Goal: Task Accomplishment & Management: Use online tool/utility

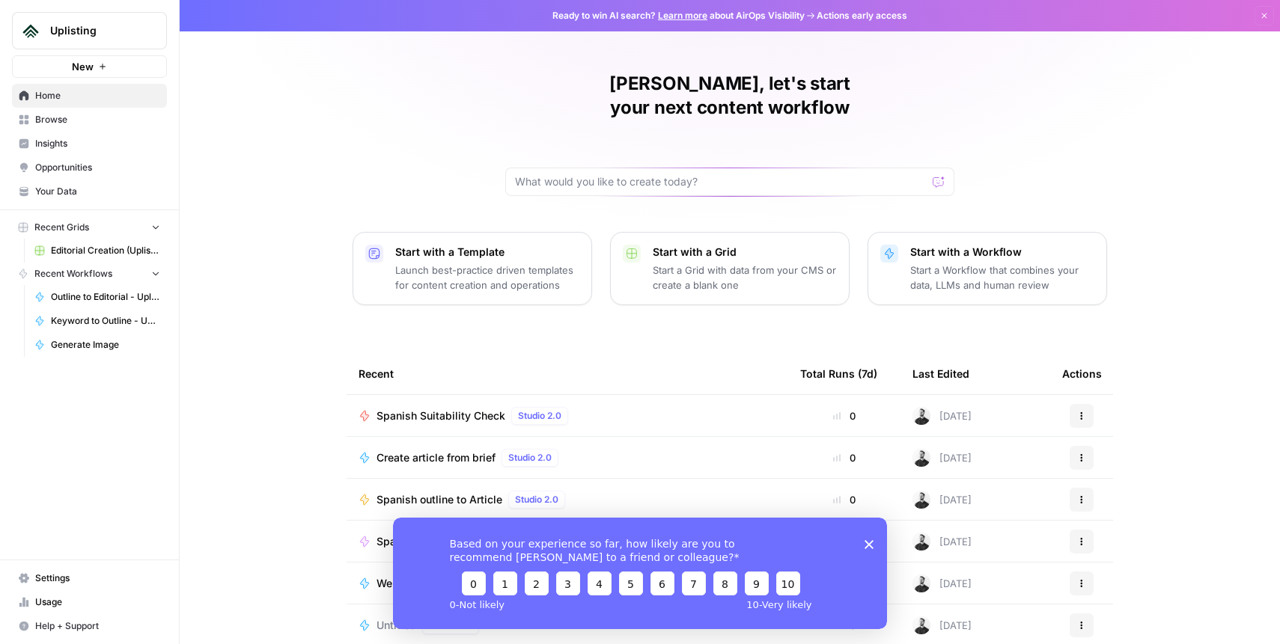
click at [85, 248] on span "Editorial Creation (Uplisting)" at bounding box center [105, 250] width 109 height 13
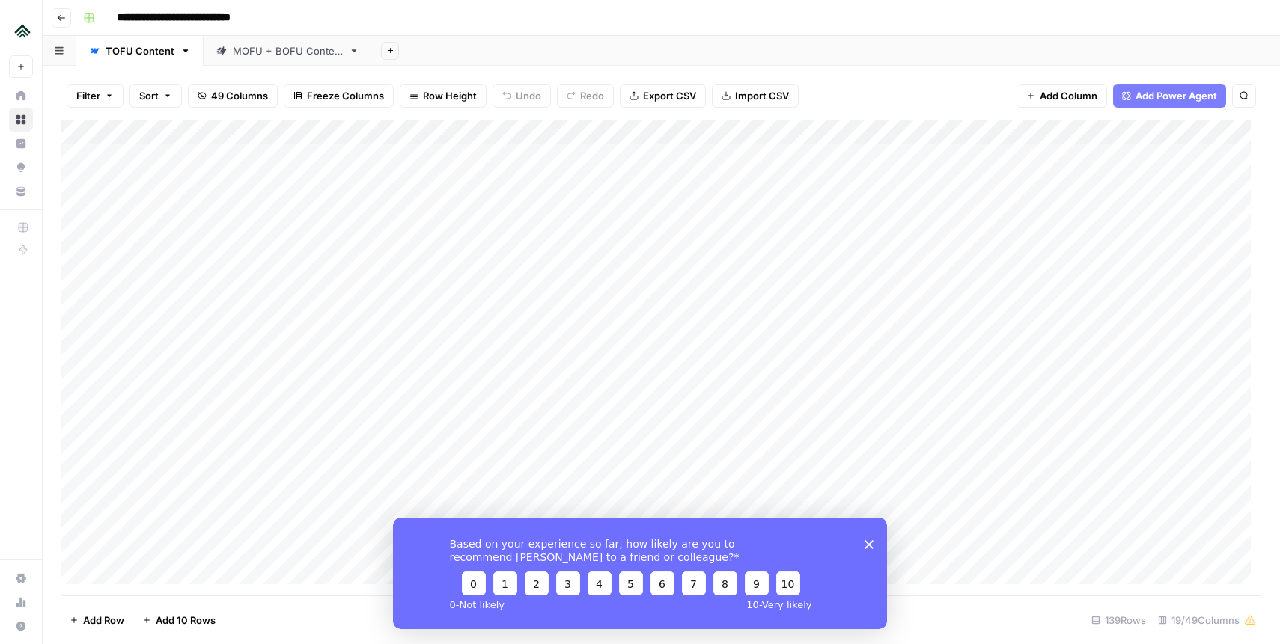
click at [540, 130] on div "Add Column" at bounding box center [661, 358] width 1201 height 476
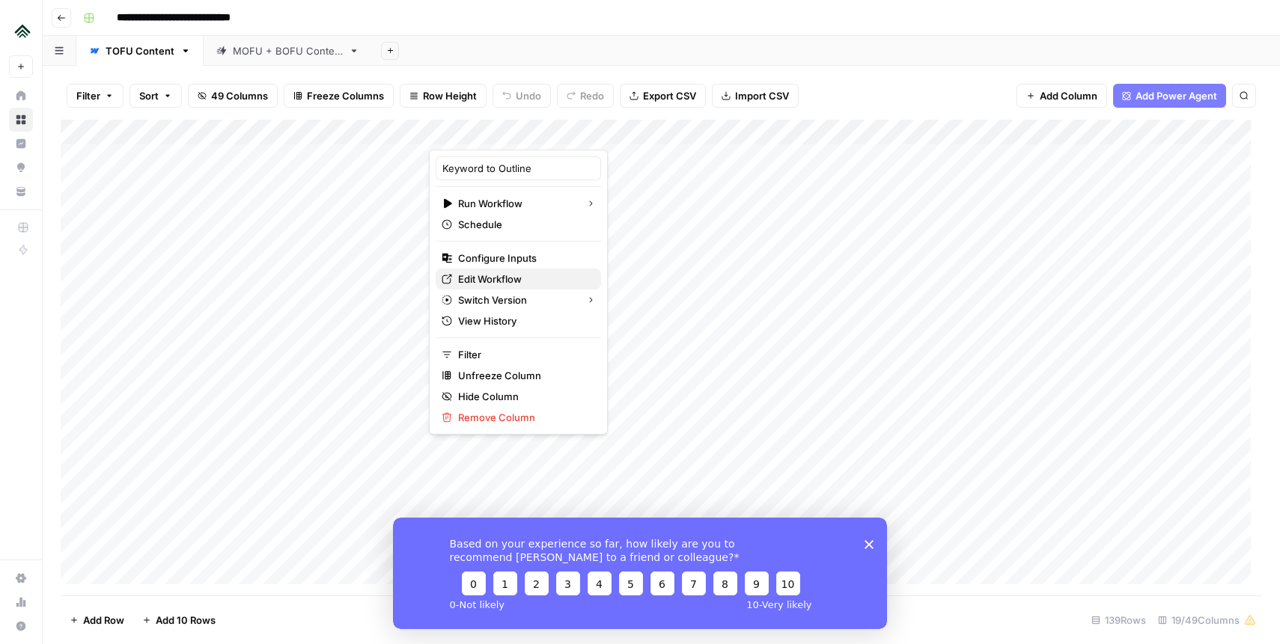
click at [497, 276] on span "Edit Workflow" at bounding box center [523, 279] width 131 height 15
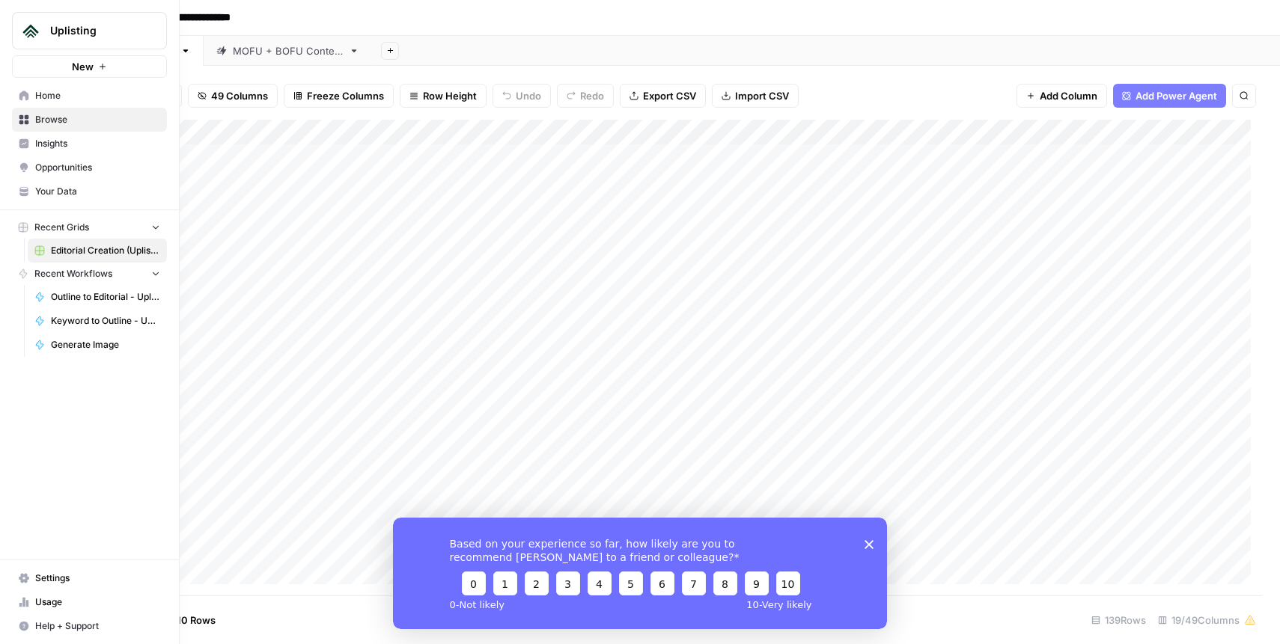
click at [69, 191] on span "Your Data" at bounding box center [97, 191] width 125 height 13
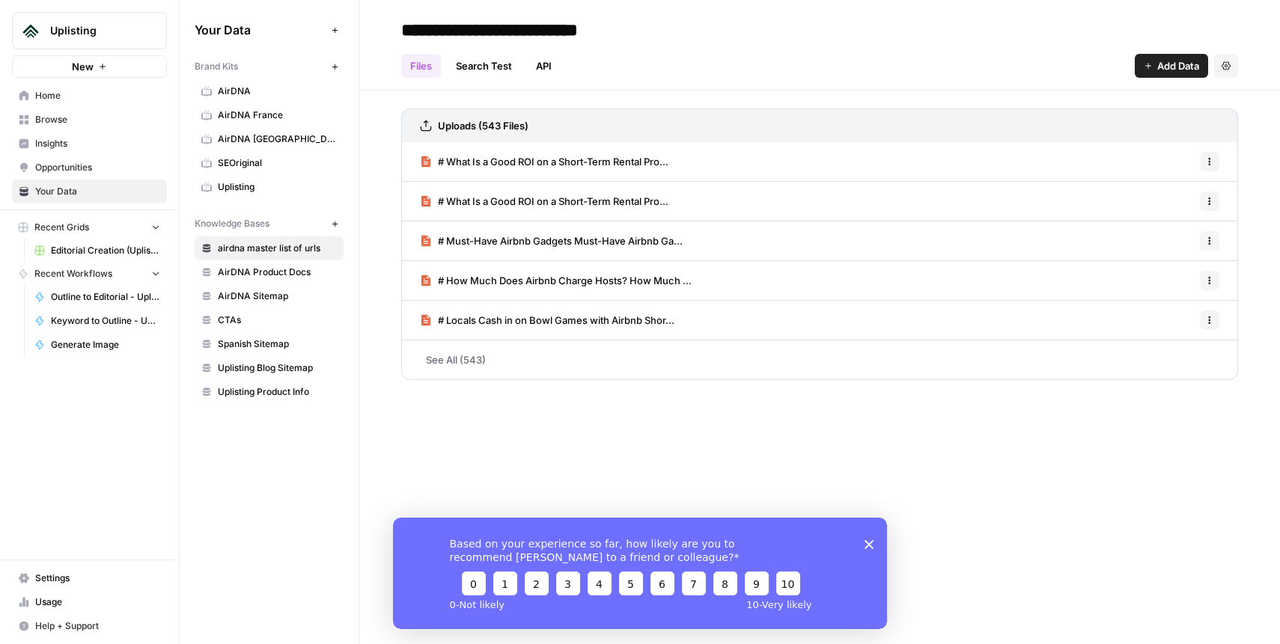
click at [71, 156] on link "Opportunities" at bounding box center [89, 168] width 155 height 24
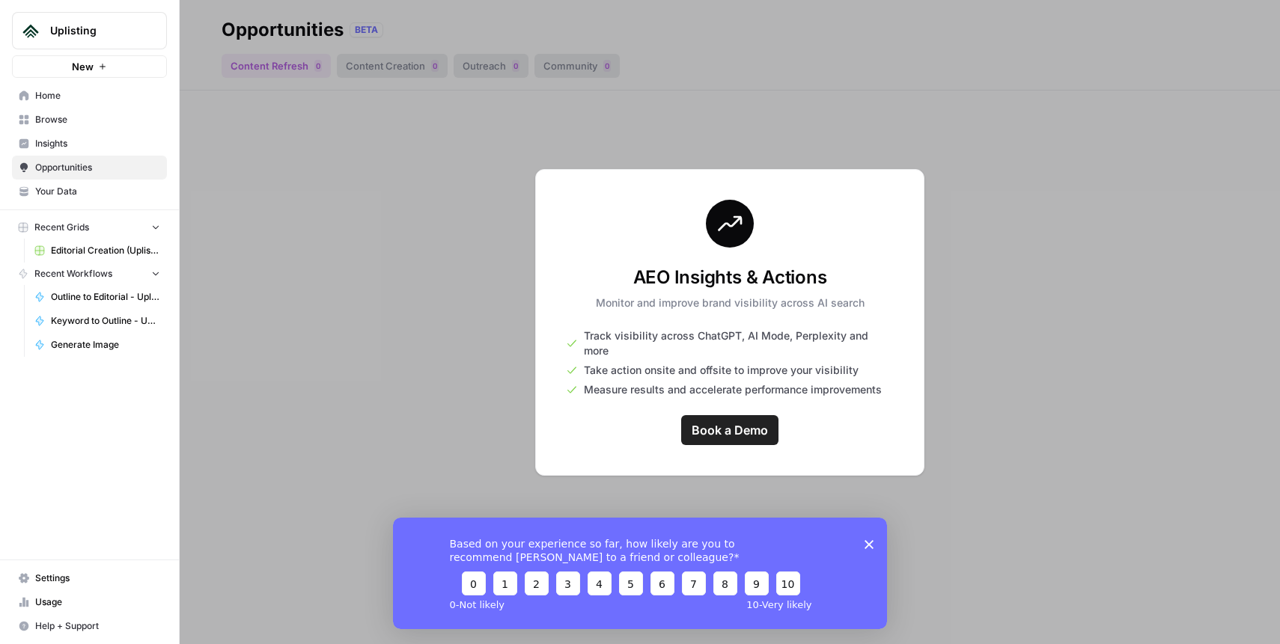
click at [59, 188] on span "Your Data" at bounding box center [97, 191] width 125 height 13
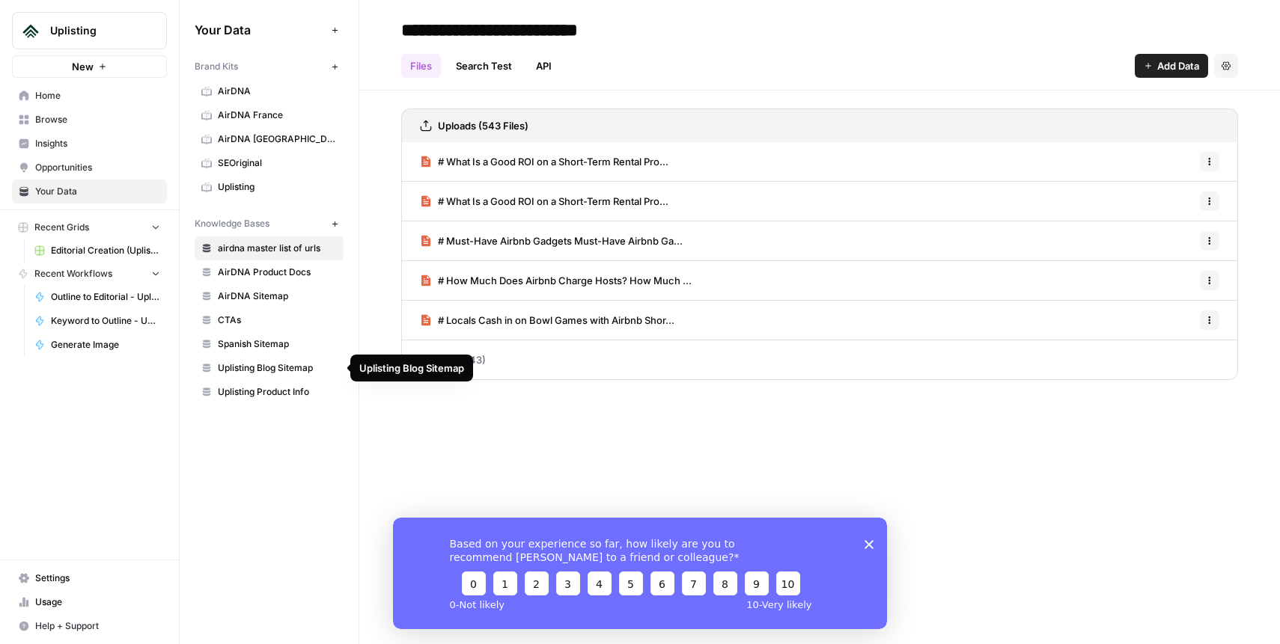
click at [264, 388] on span "Uplisting Product Info" at bounding box center [277, 391] width 119 height 13
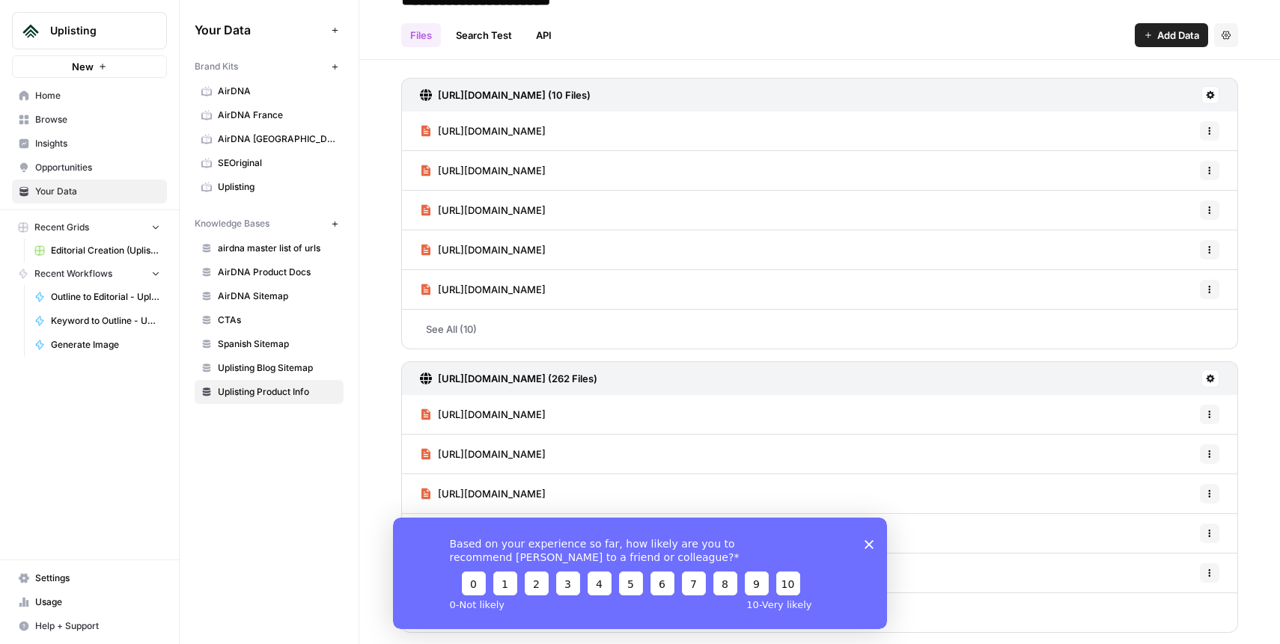
scroll to position [31, 0]
click at [873, 541] on icon "Close survey" at bounding box center [869, 544] width 9 height 9
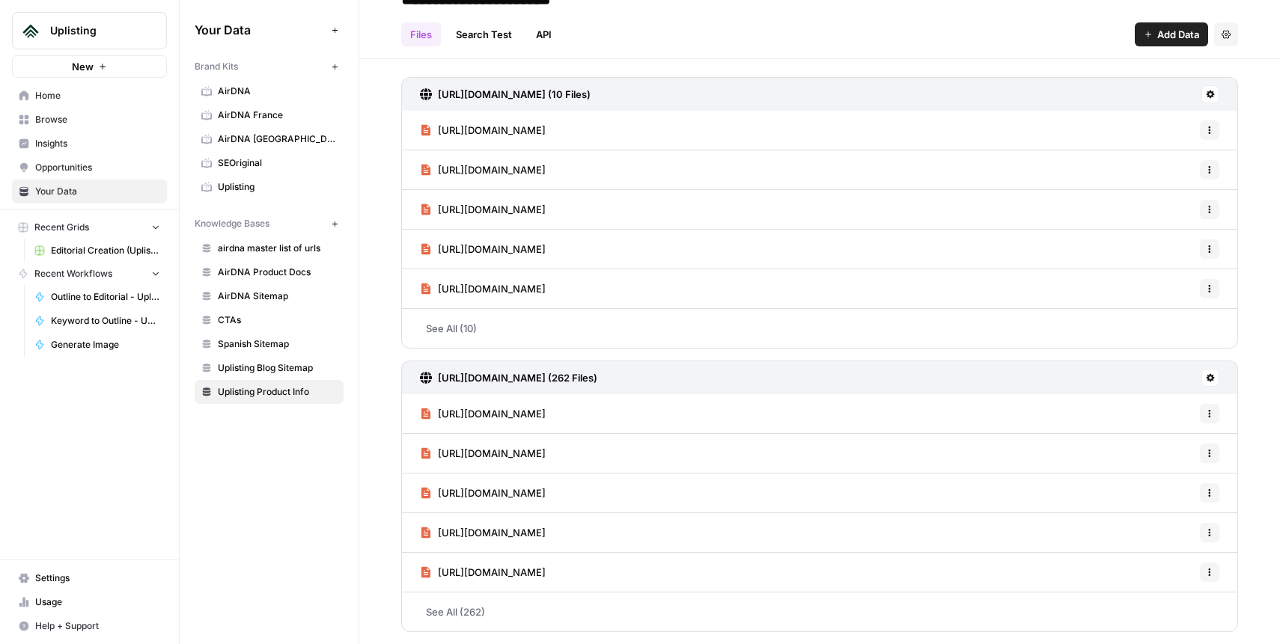
click at [490, 322] on link "See All (10)" at bounding box center [819, 328] width 837 height 39
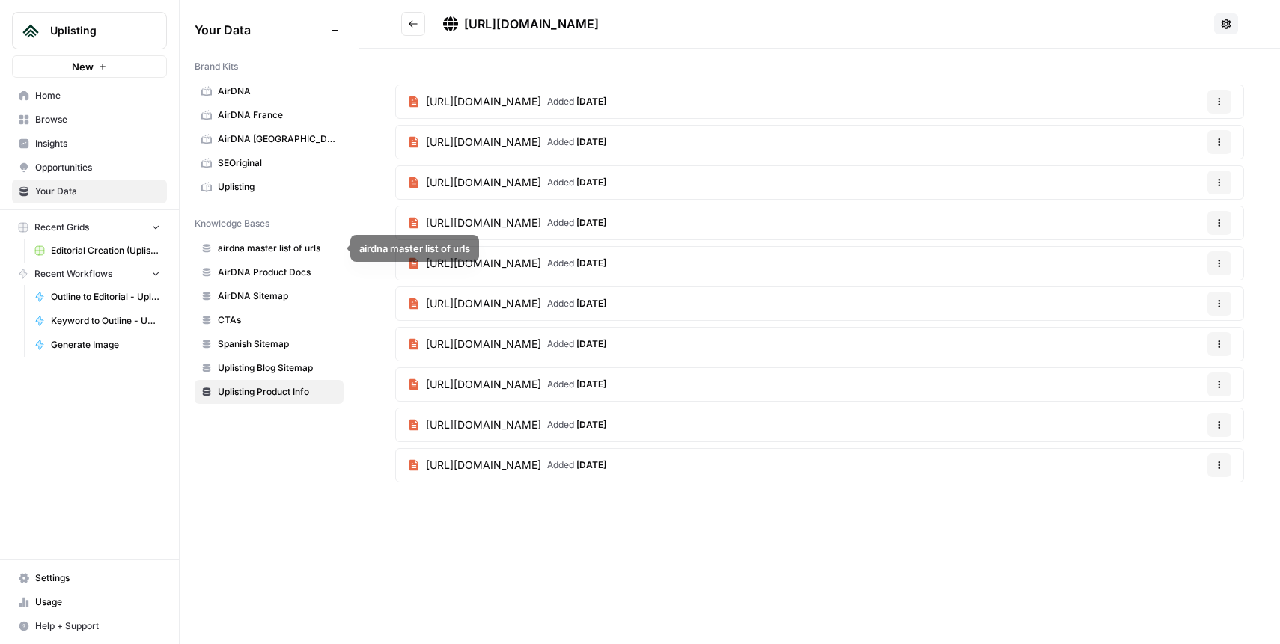
click at [264, 280] on link "AirDNA Product Docs" at bounding box center [269, 272] width 149 height 24
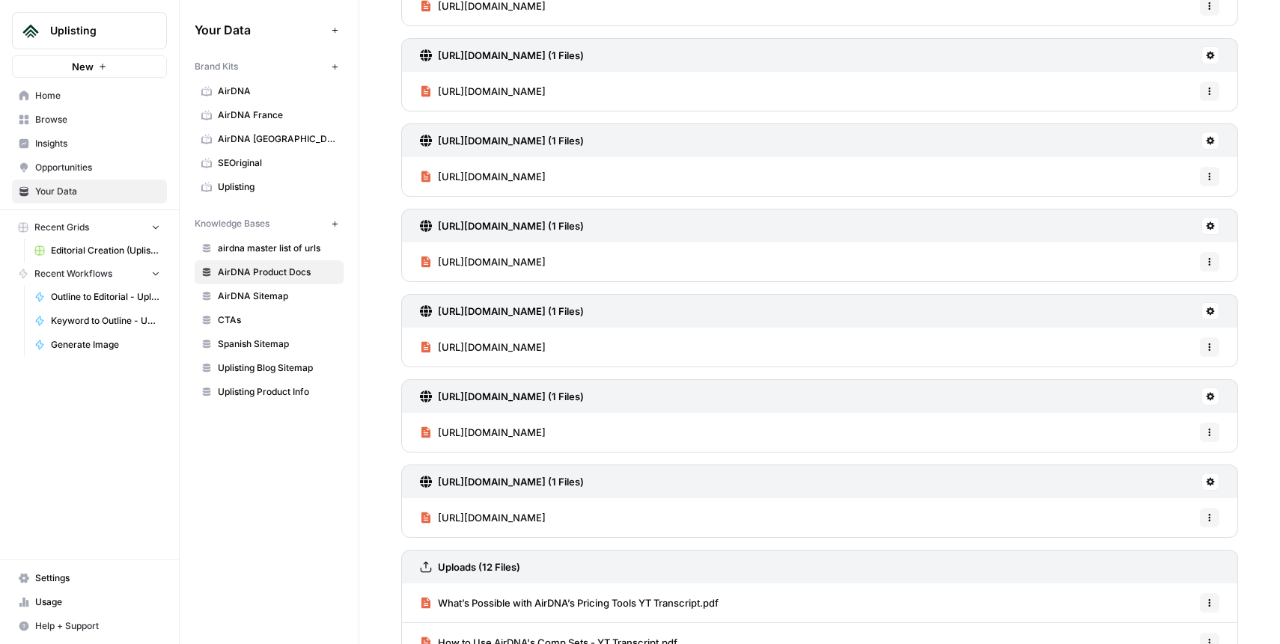
scroll to position [799, 0]
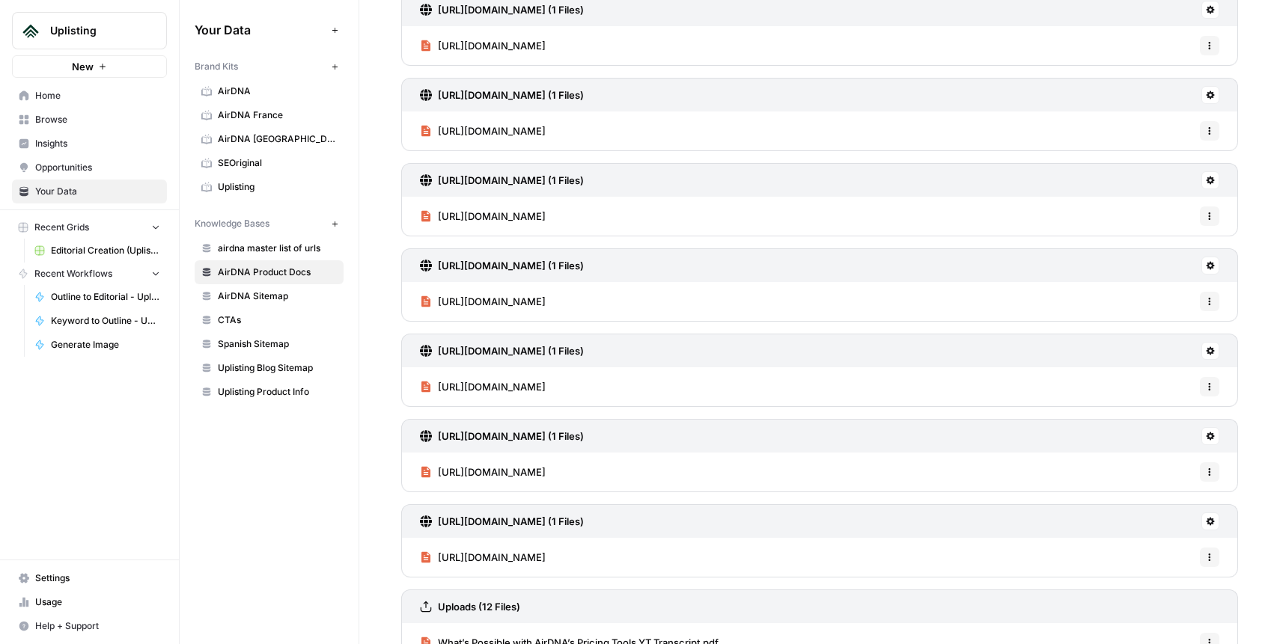
click at [546, 305] on span "https://help.airdna.co/en/articles/9939158-what-is-performance-score" at bounding box center [492, 301] width 108 height 15
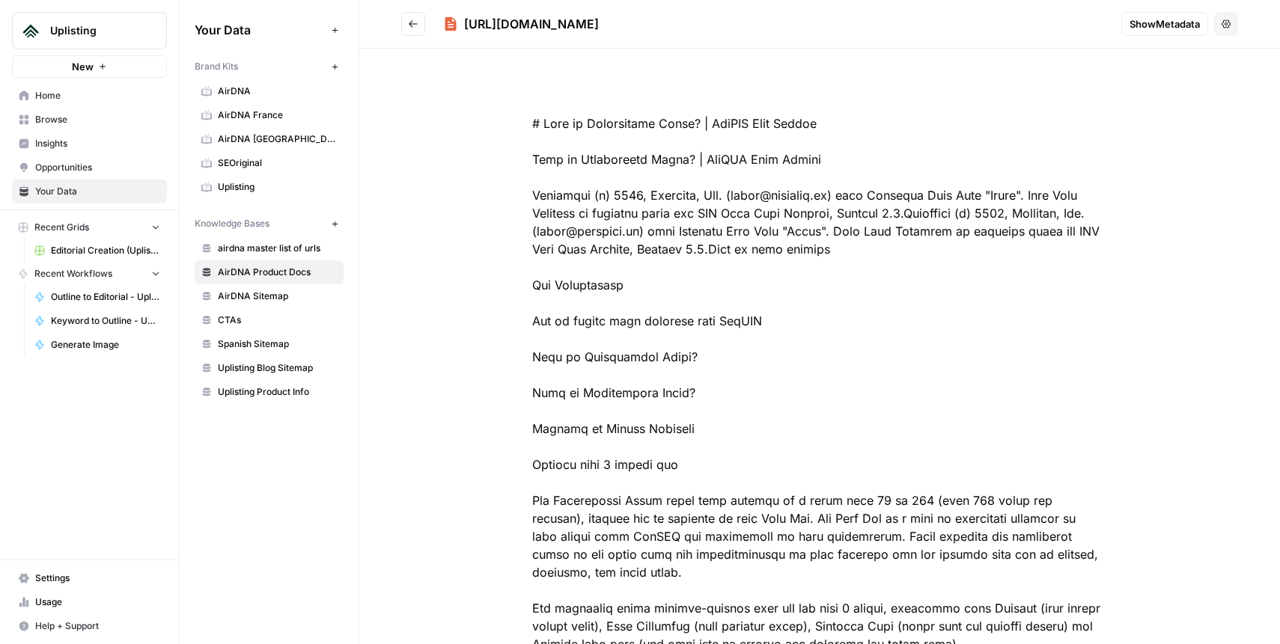
click at [411, 20] on icon "Go back" at bounding box center [413, 24] width 10 height 10
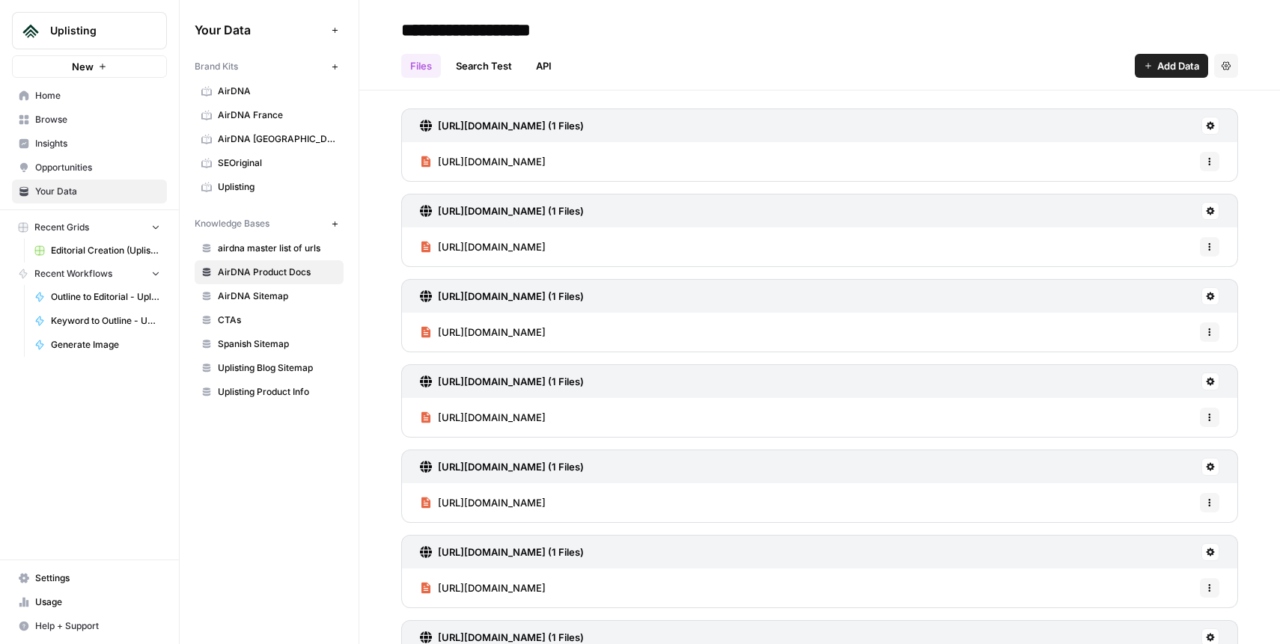
click at [546, 245] on span "https://help.airdna.co/en/articles/10011564-comp-set" at bounding box center [492, 247] width 108 height 15
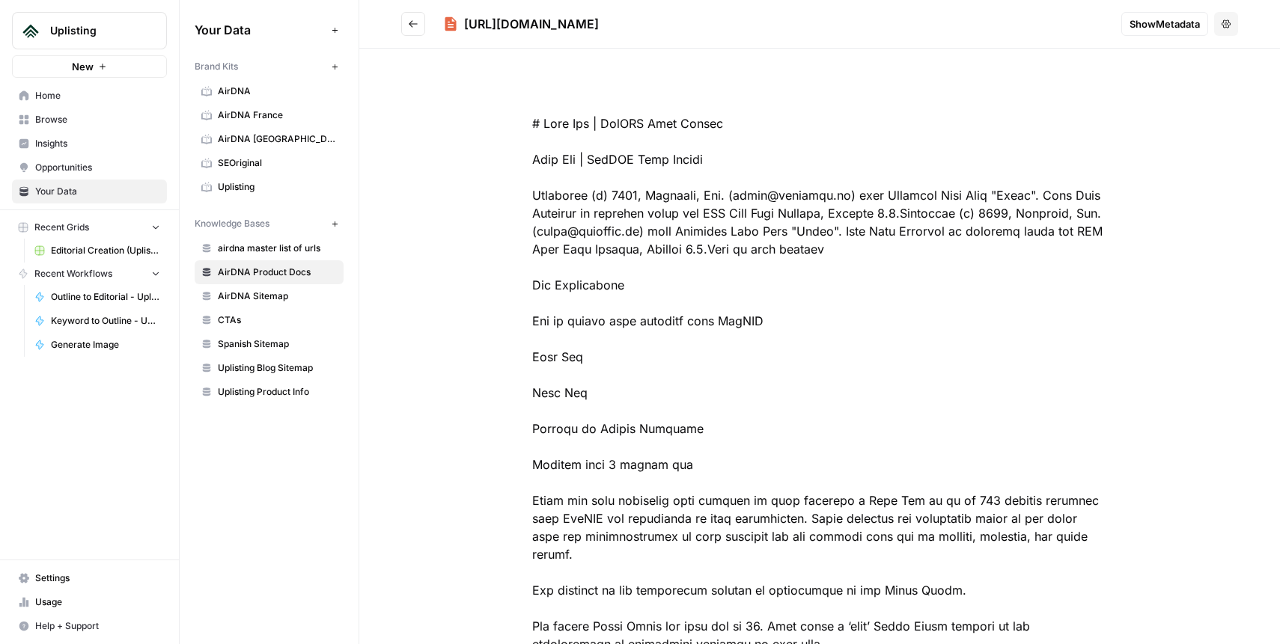
click at [415, 22] on icon "Go back" at bounding box center [413, 24] width 10 height 10
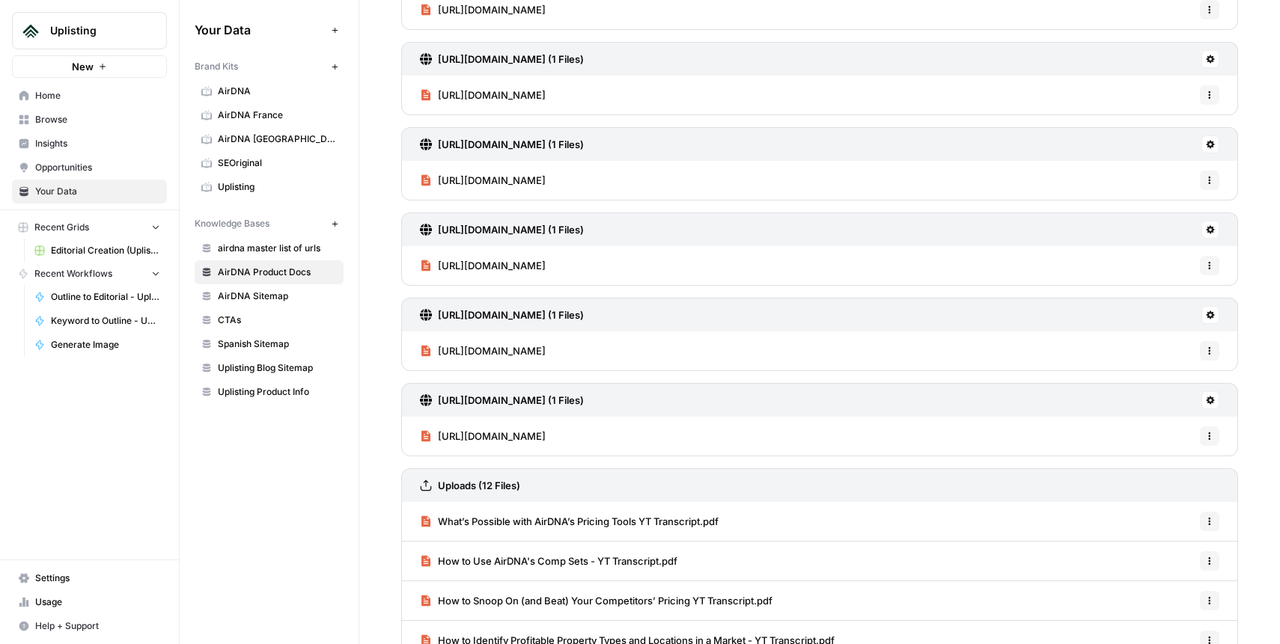
scroll to position [1028, 0]
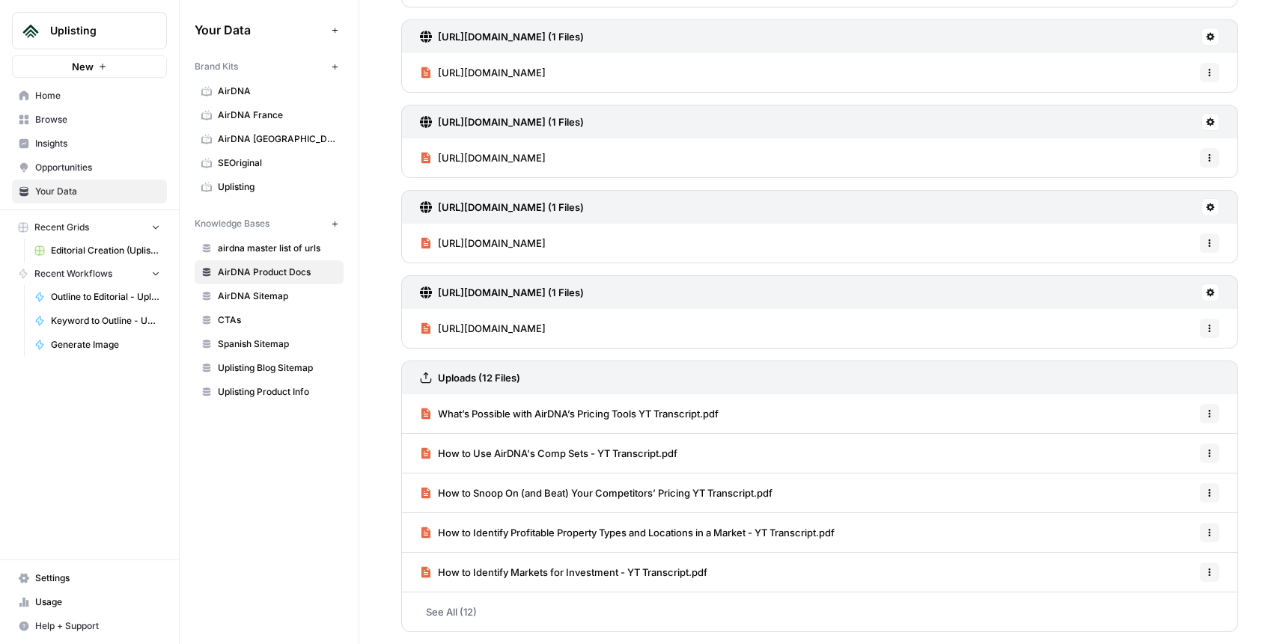
click at [605, 451] on span "How to Use AirDNA's Comp Sets - YT Transcript.pdf" at bounding box center [558, 453] width 240 height 15
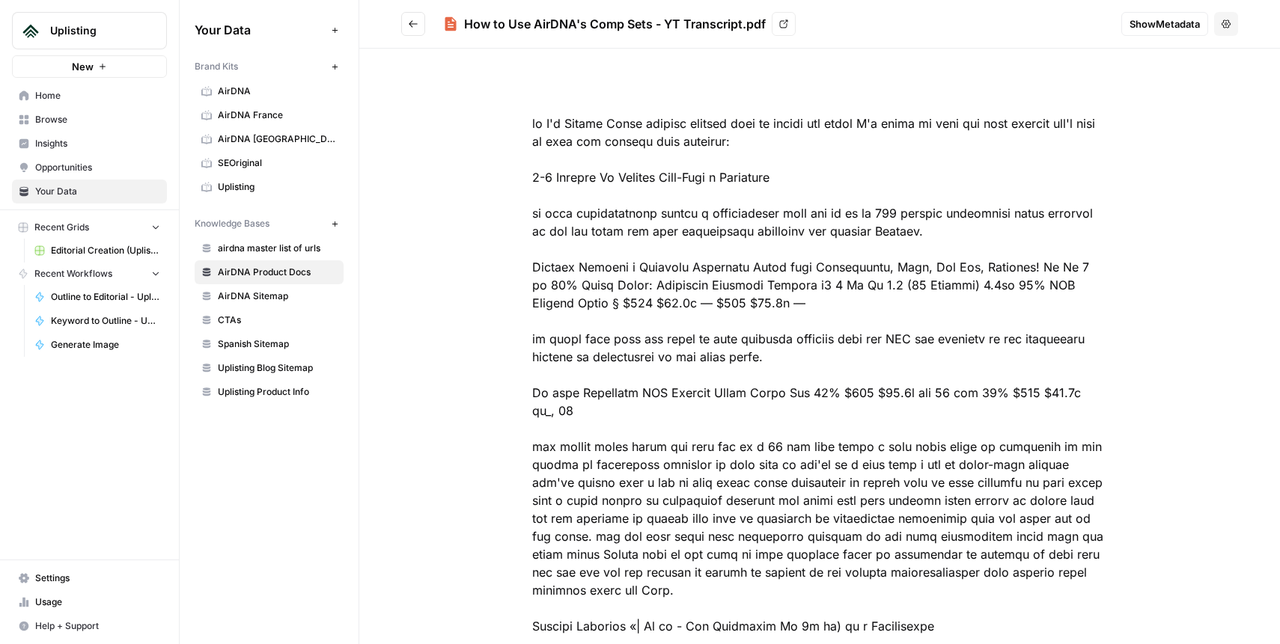
click at [412, 22] on icon "Go back" at bounding box center [413, 24] width 10 height 10
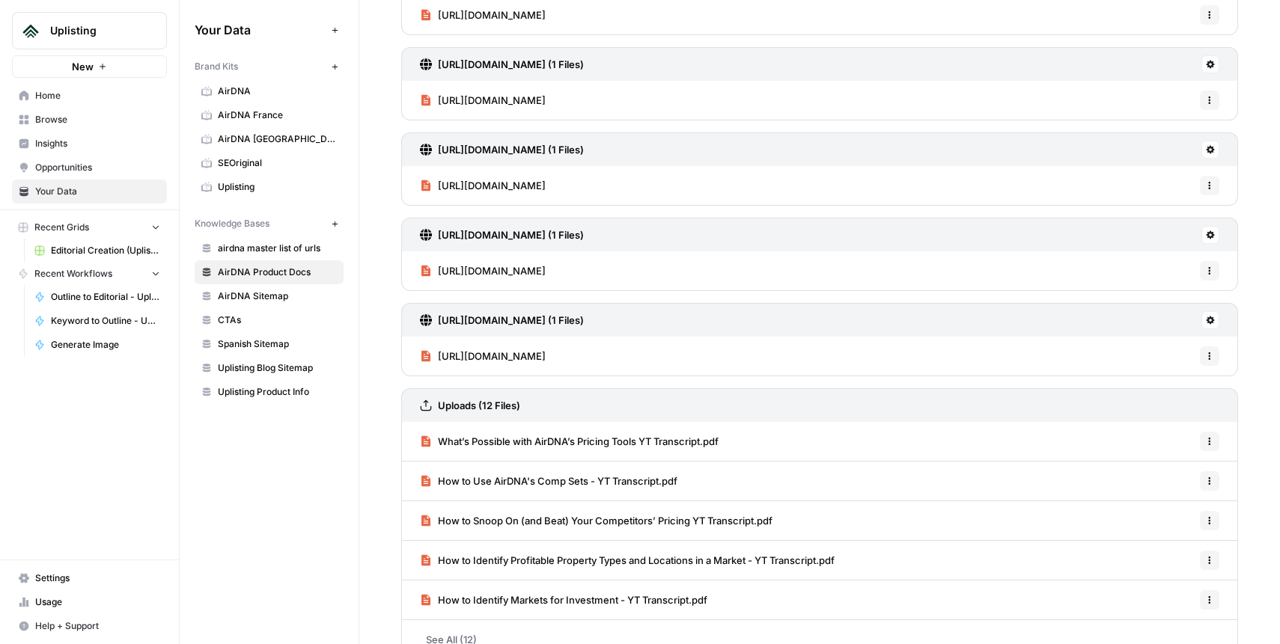
scroll to position [1028, 0]
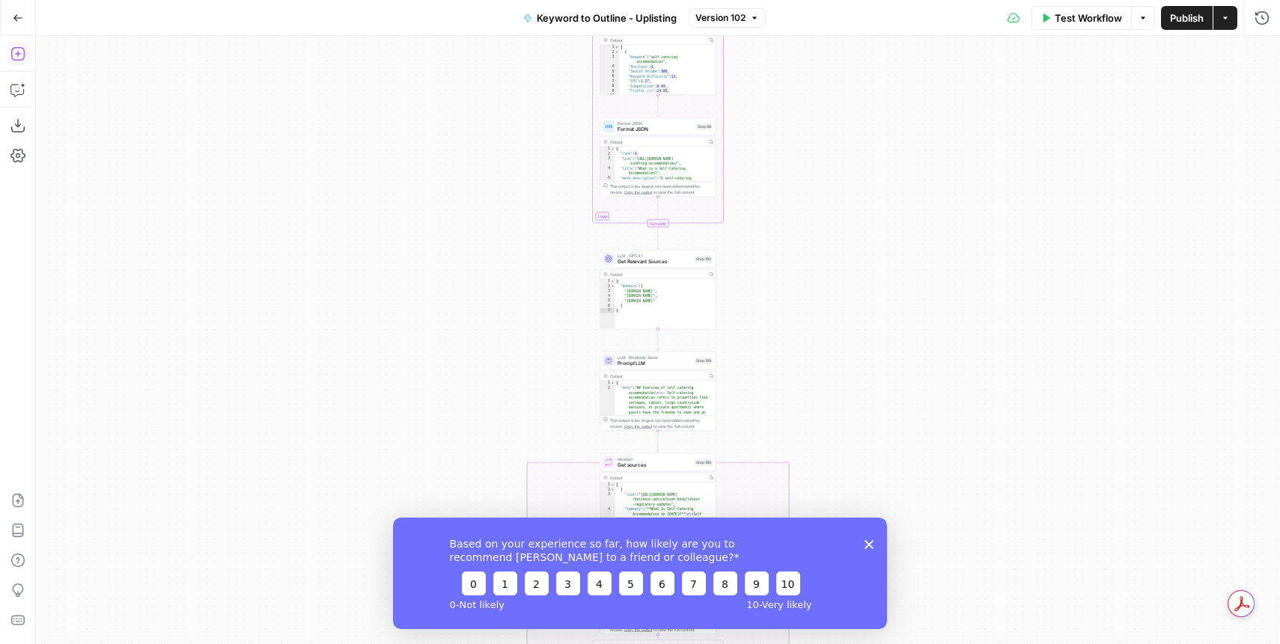
click at [17, 46] on button "Add Steps" at bounding box center [18, 54] width 24 height 24
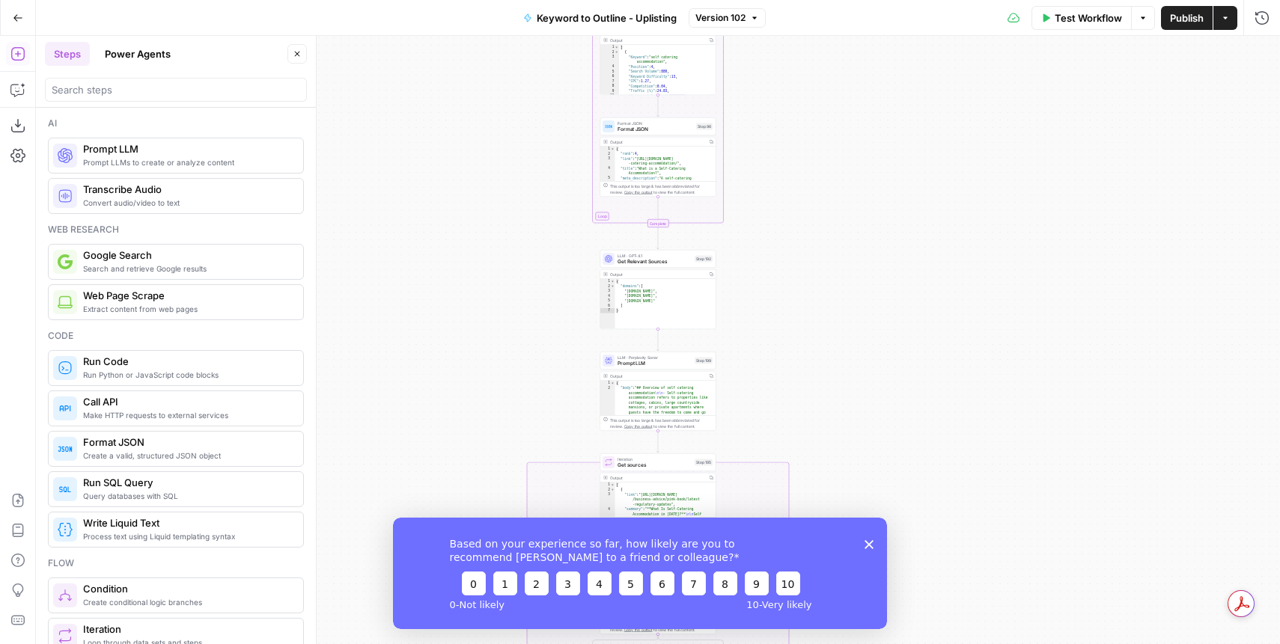
click at [147, 59] on button "Power Agents" at bounding box center [138, 54] width 84 height 24
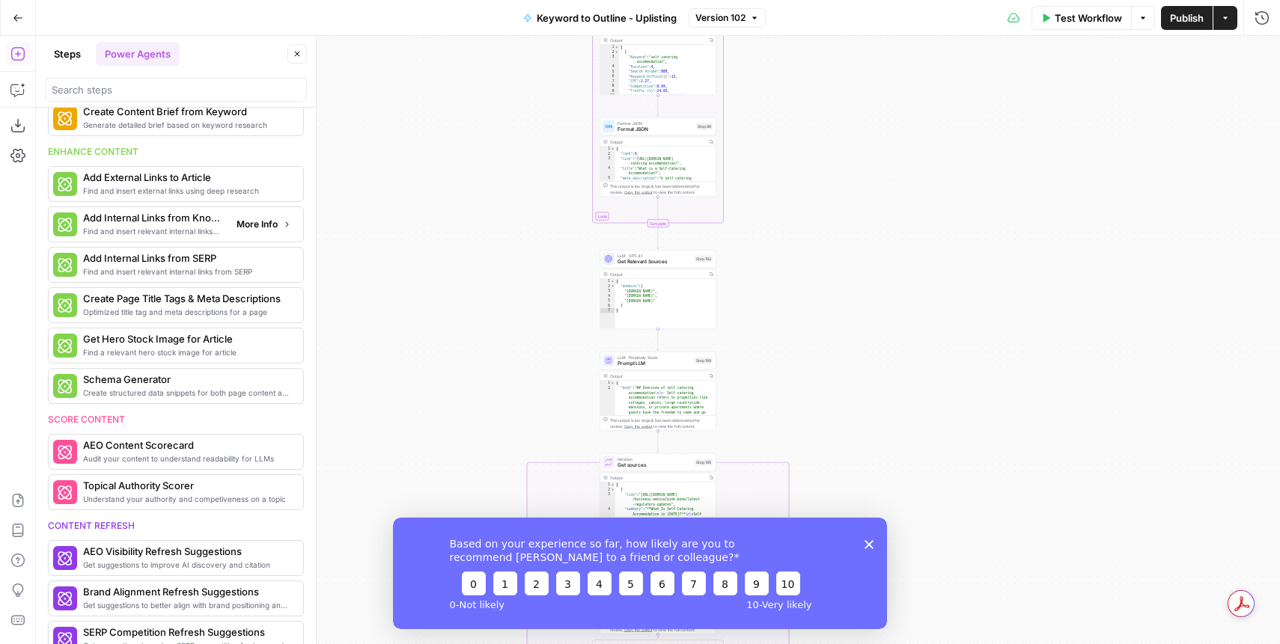
scroll to position [284, 0]
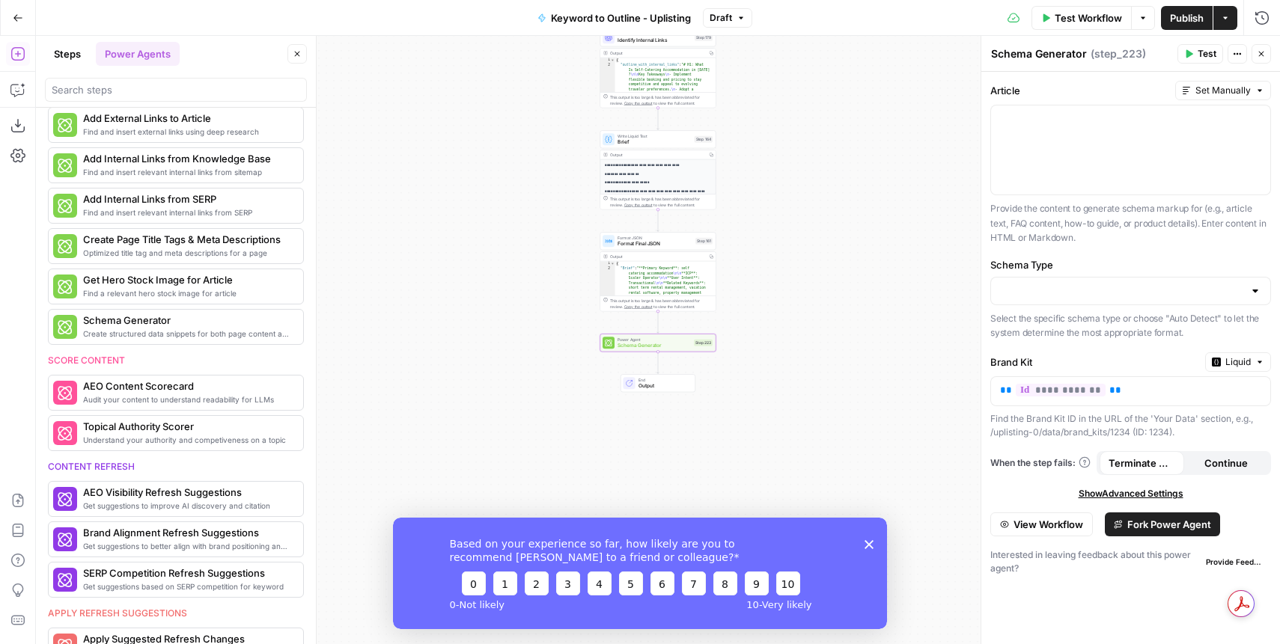
click at [1174, 525] on span "Fork Power Agent" at bounding box center [1169, 524] width 84 height 15
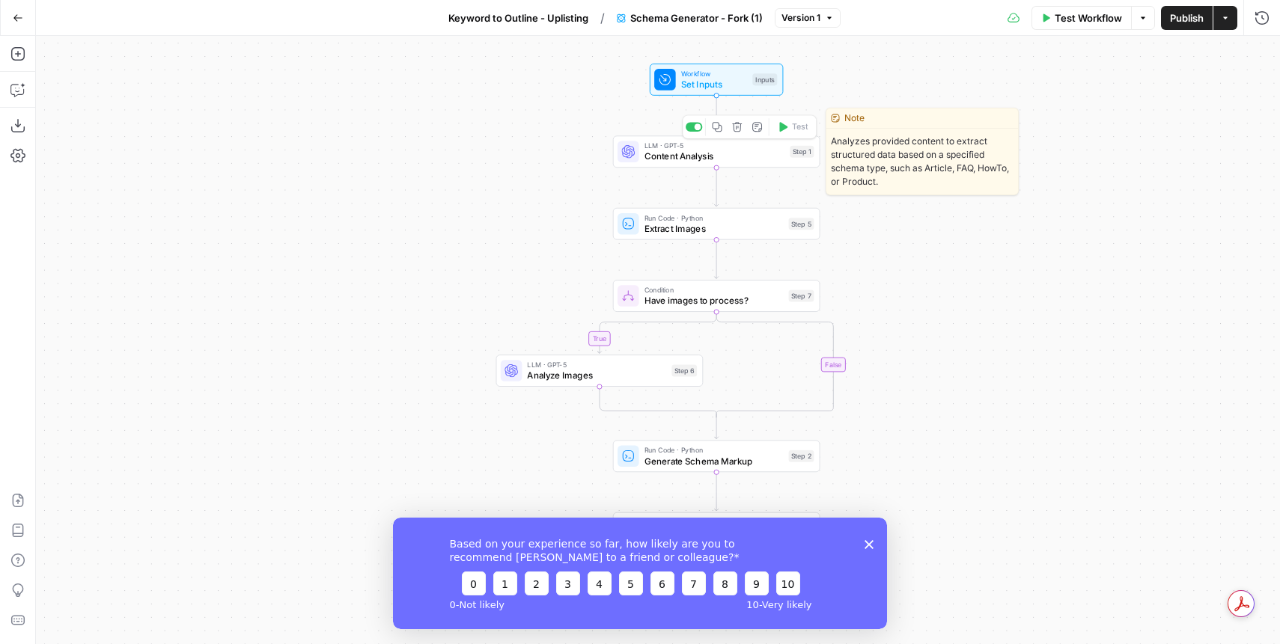
click at [713, 157] on span "Content Analysis" at bounding box center [714, 156] width 140 height 13
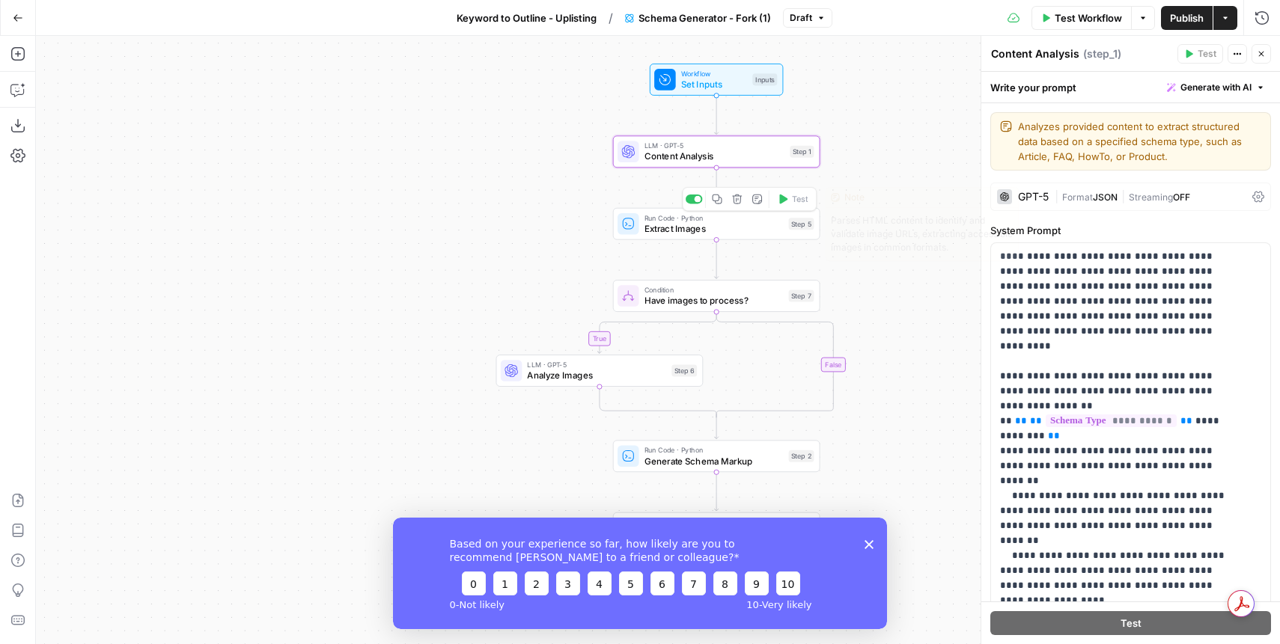
click at [716, 226] on span "Extract Images" at bounding box center [713, 228] width 139 height 13
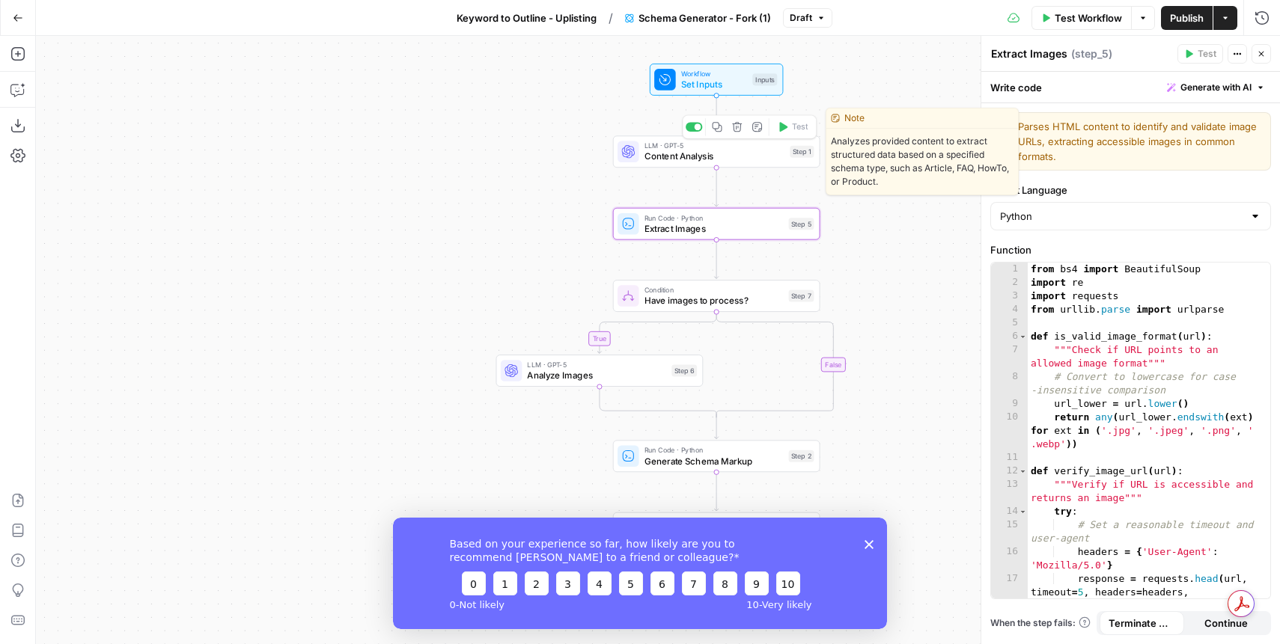
click at [703, 151] on span "Content Analysis" at bounding box center [714, 156] width 140 height 13
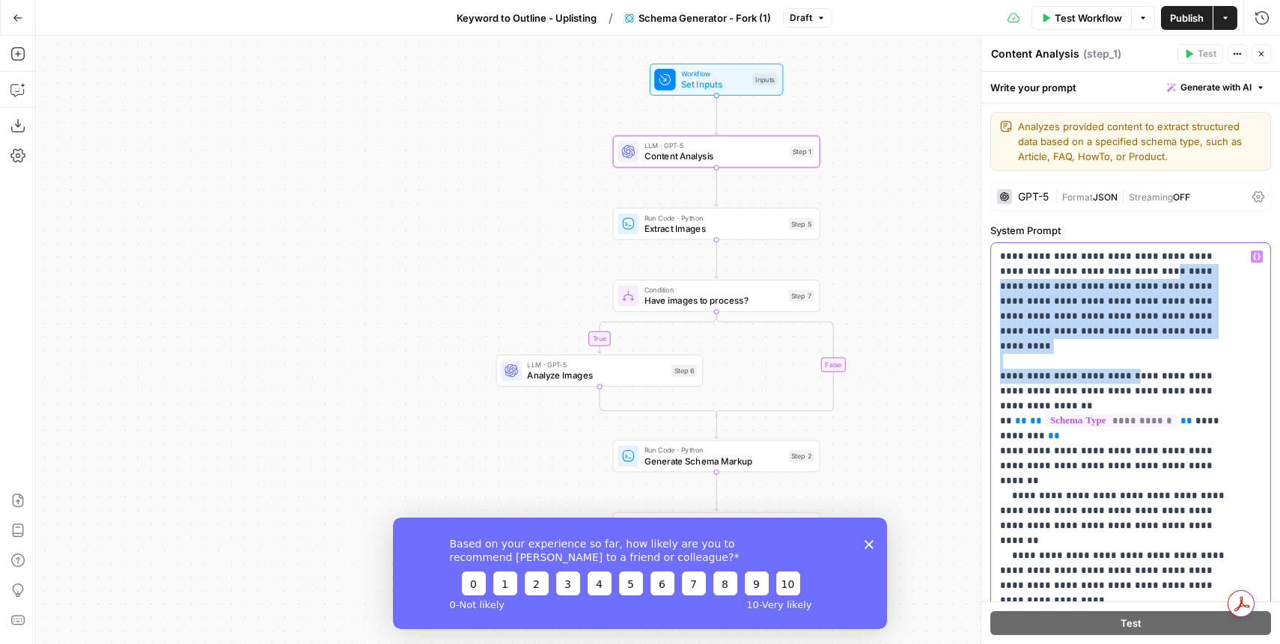
drag, startPoint x: 1109, startPoint y: 275, endPoint x: 1118, endPoint y: 350, distance: 76.2
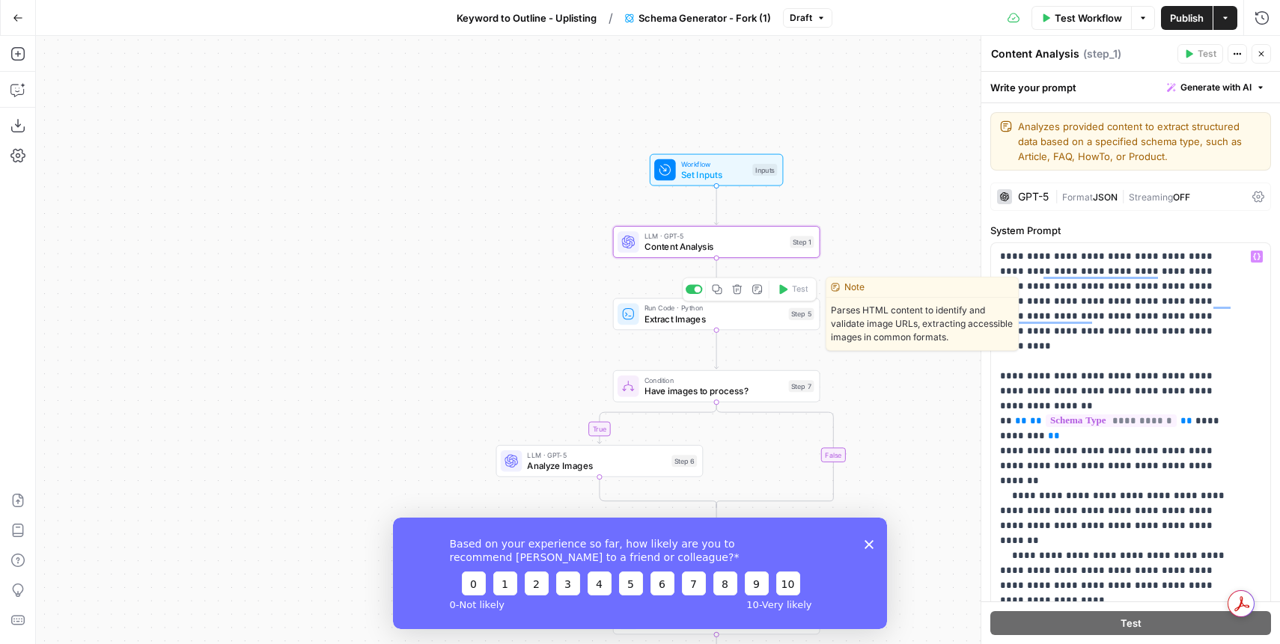
click at [695, 320] on span "Extract Images" at bounding box center [713, 318] width 139 height 13
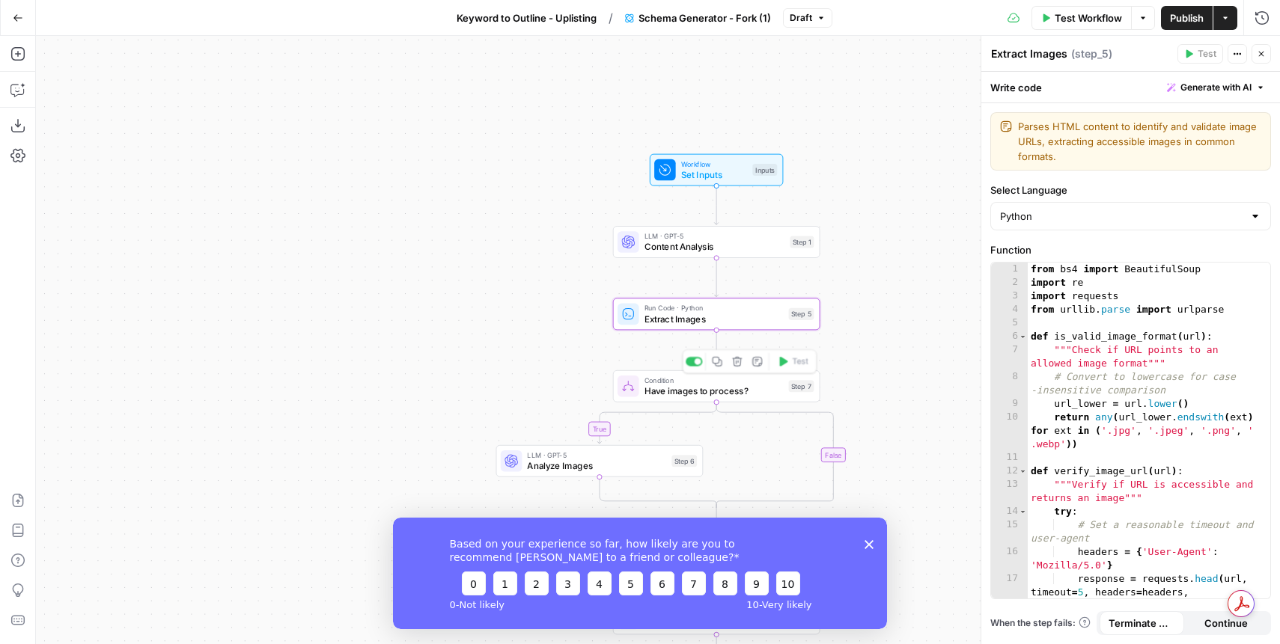
click at [698, 393] on span "Have images to process?" at bounding box center [713, 391] width 139 height 13
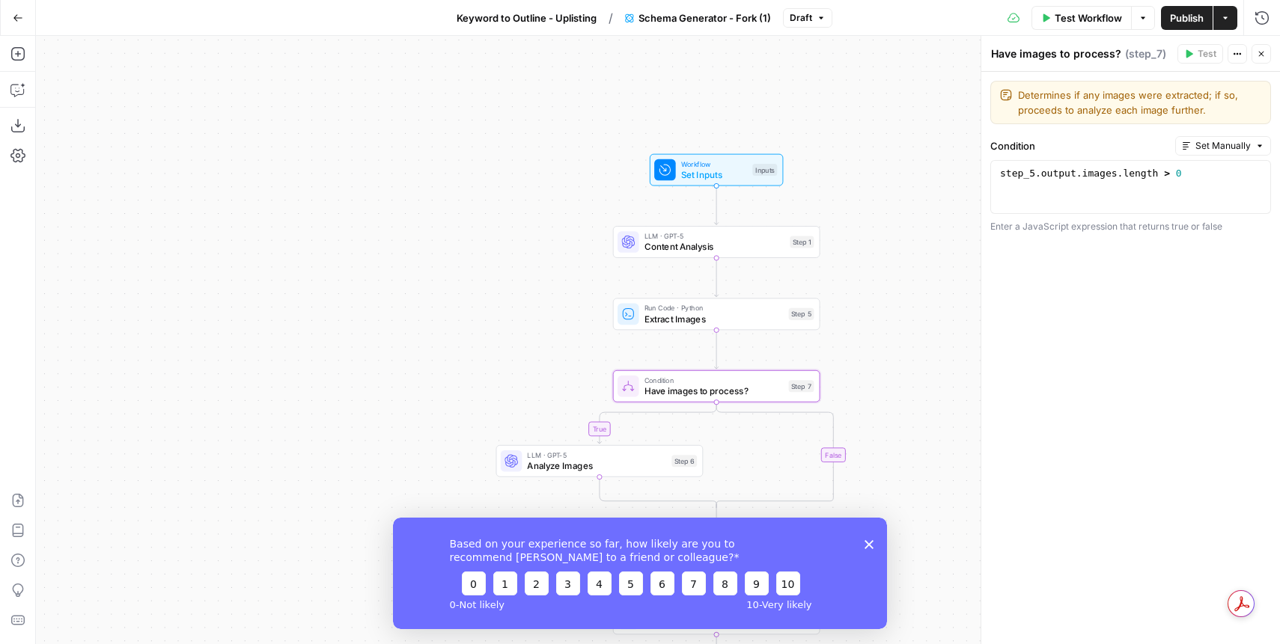
click at [888, 471] on div "true false Workflow Set Inputs Inputs LLM · GPT-5 Content Analysis Step 1 Run C…" at bounding box center [658, 340] width 1244 height 609
click at [932, 475] on div "true false Workflow Set Inputs Inputs LLM · GPT-5 Content Analysis Step 1 Run C…" at bounding box center [658, 340] width 1244 height 609
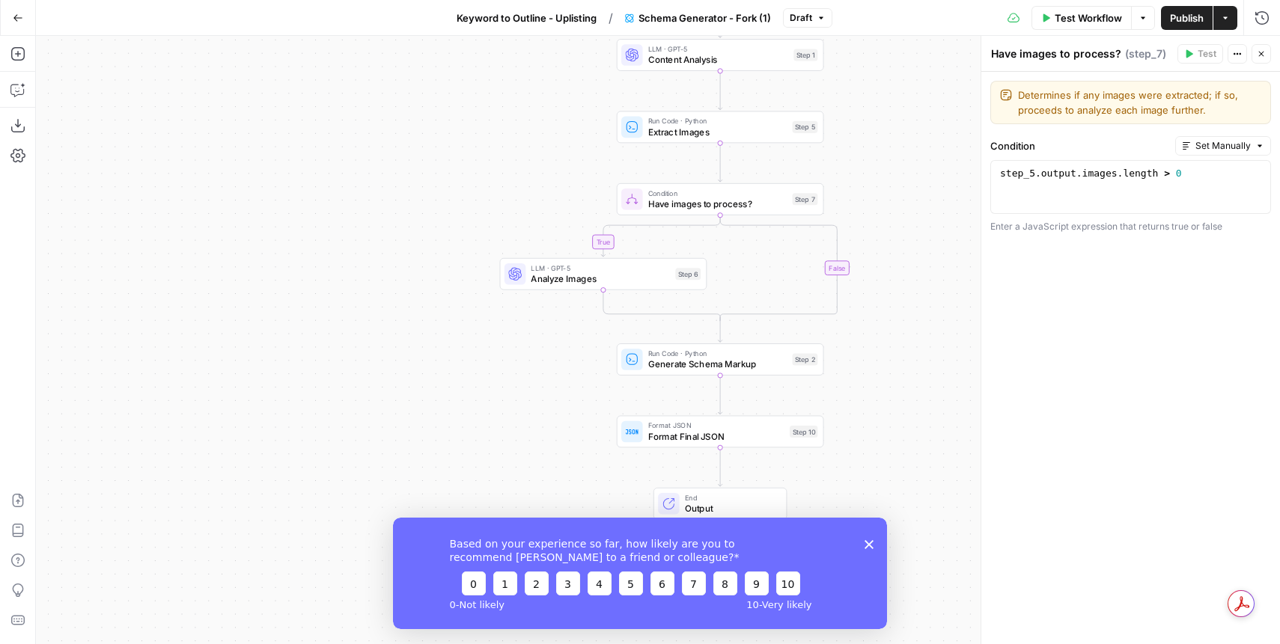
drag, startPoint x: 932, startPoint y: 475, endPoint x: 938, endPoint y: 251, distance: 223.9
click at [938, 251] on div "true false Workflow Set Inputs Inputs LLM · GPT-5 Content Analysis Step 1 Run C…" at bounding box center [658, 340] width 1244 height 609
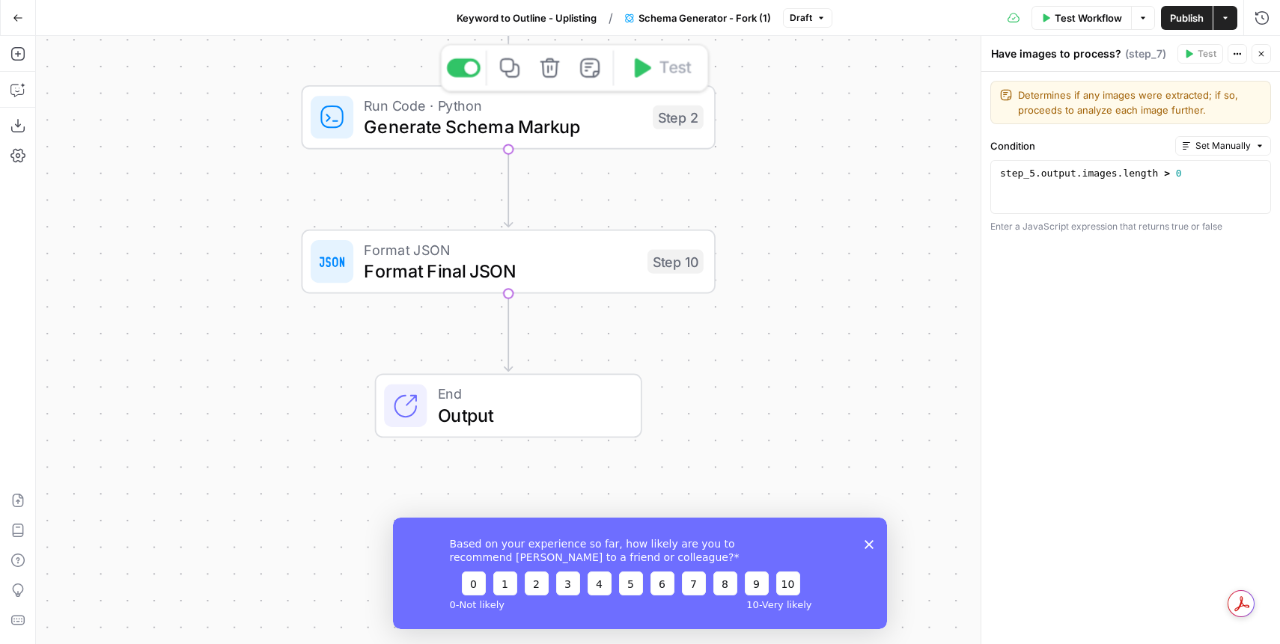
click at [519, 127] on span "Generate Schema Markup" at bounding box center [503, 126] width 278 height 27
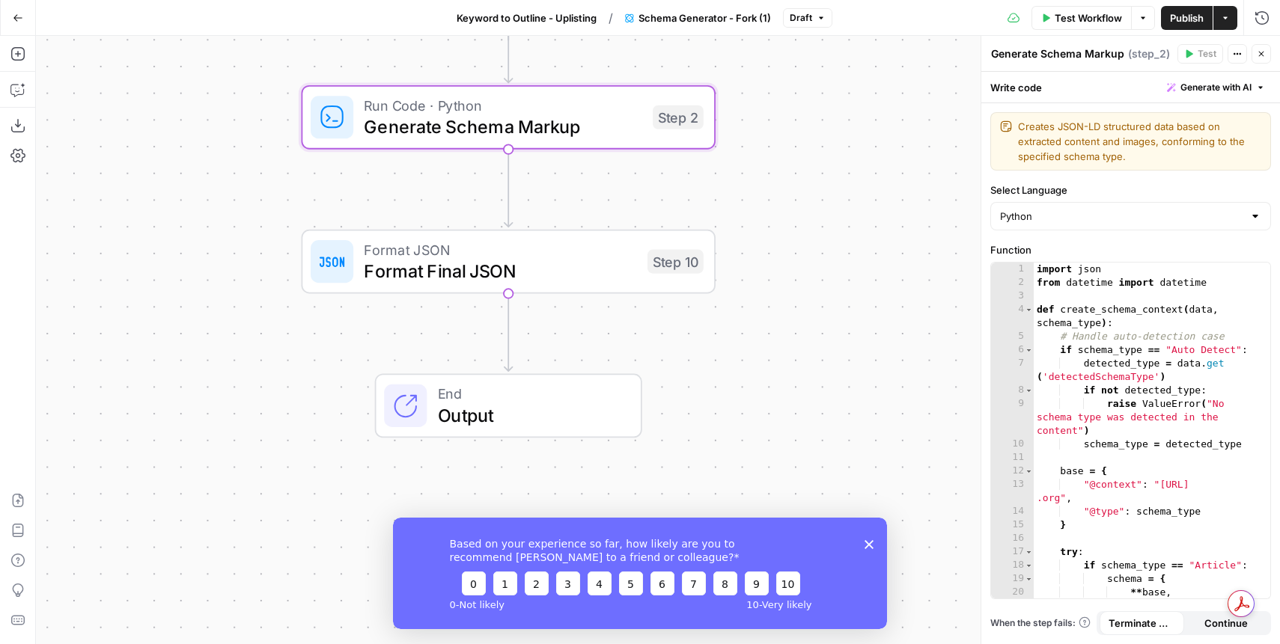
click at [468, 284] on div "Format JSON Format Final JSON Step 10 Copy step Delete step Edit Note Test" at bounding box center [508, 262] width 414 height 64
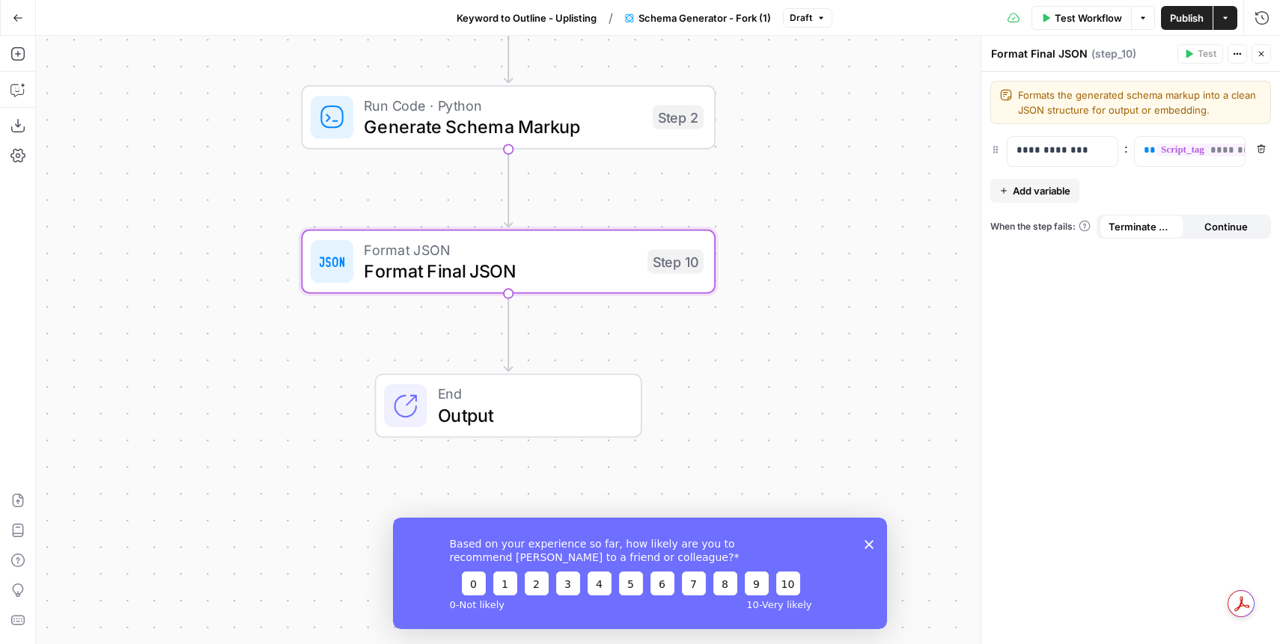
click at [1265, 57] on icon "button" at bounding box center [1261, 53] width 9 height 9
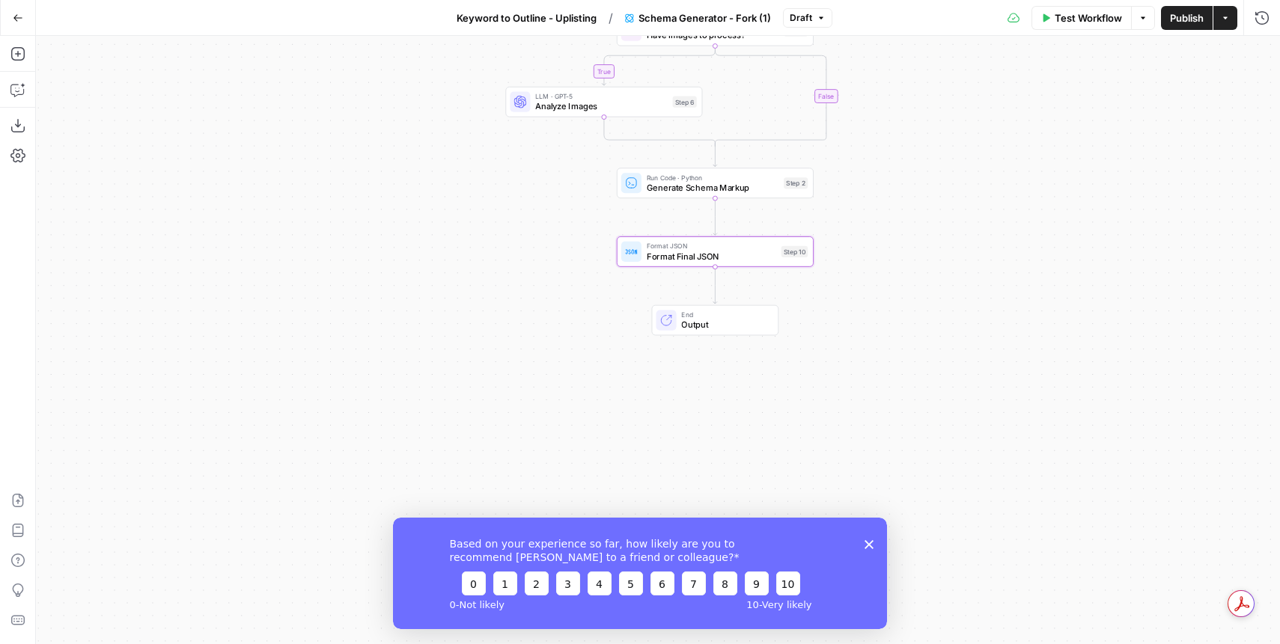
drag, startPoint x: 909, startPoint y: 76, endPoint x: 917, endPoint y: 364, distance: 288.3
click at [915, 376] on div "true false Workflow Set Inputs Inputs LLM · GPT-5 Content Analysis Step 1 Run C…" at bounding box center [658, 340] width 1244 height 609
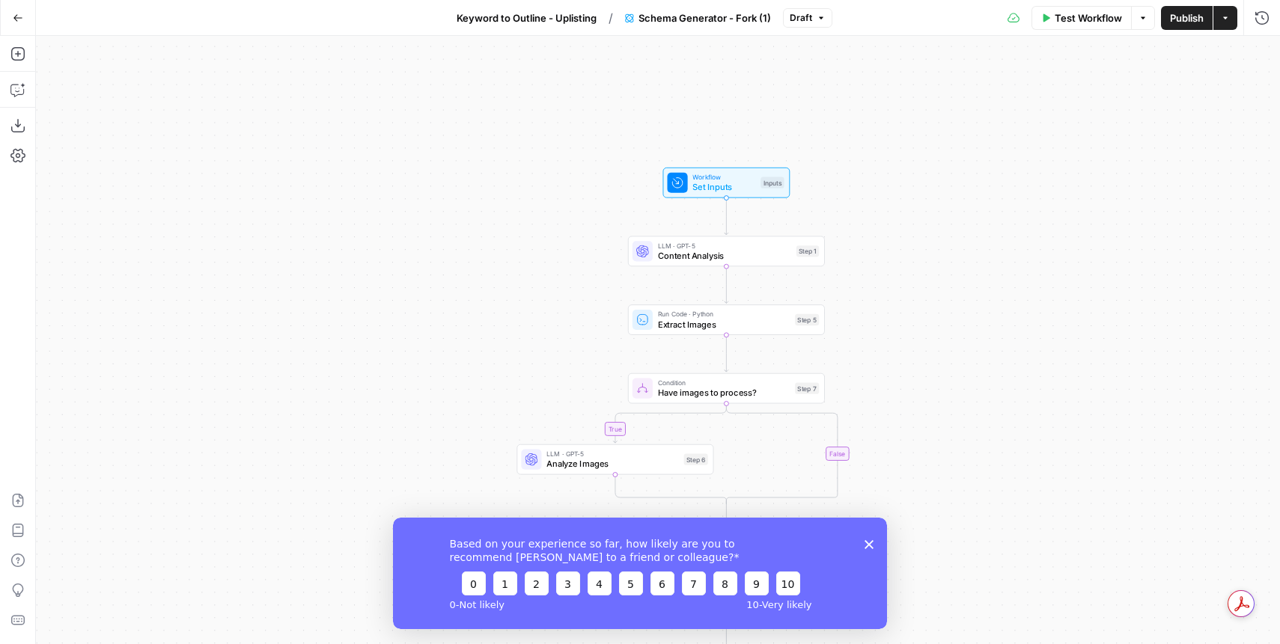
drag, startPoint x: 919, startPoint y: 222, endPoint x: 927, endPoint y: 314, distance: 92.4
click at [927, 314] on div "true false Workflow Set Inputs Inputs LLM · GPT-5 Content Analysis Step 1 Run C…" at bounding box center [658, 340] width 1244 height 609
click at [29, 19] on button "Go Back" at bounding box center [17, 17] width 27 height 27
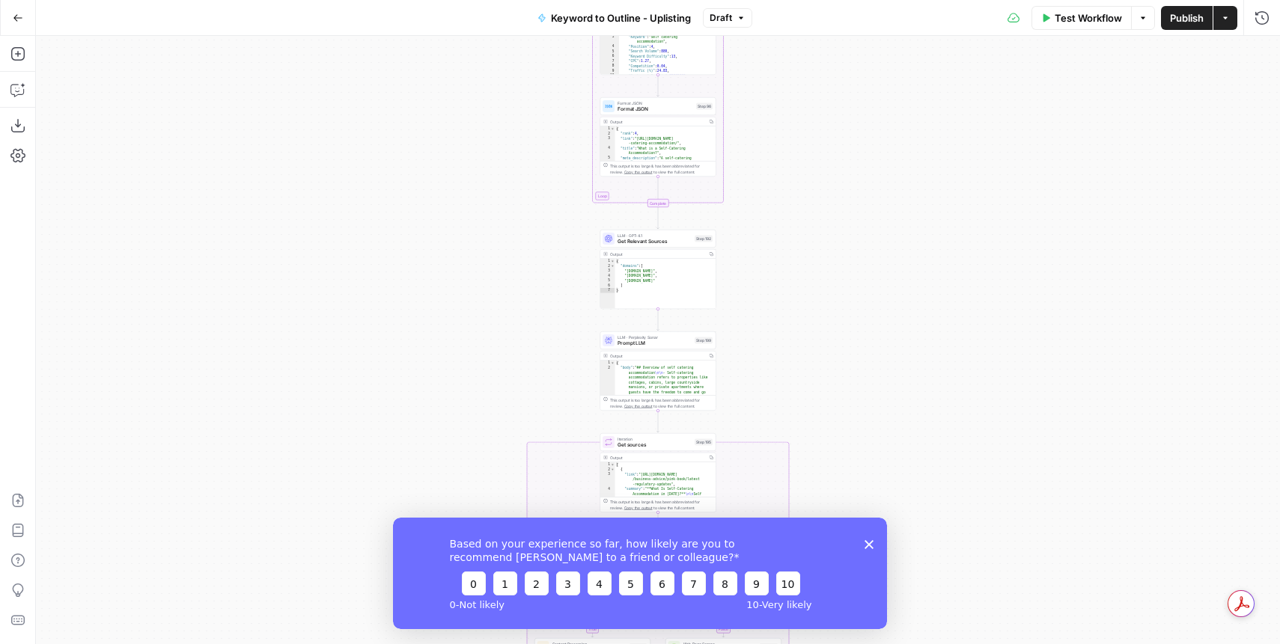
click at [871, 544] on icon "Close survey" at bounding box center [869, 544] width 9 height 9
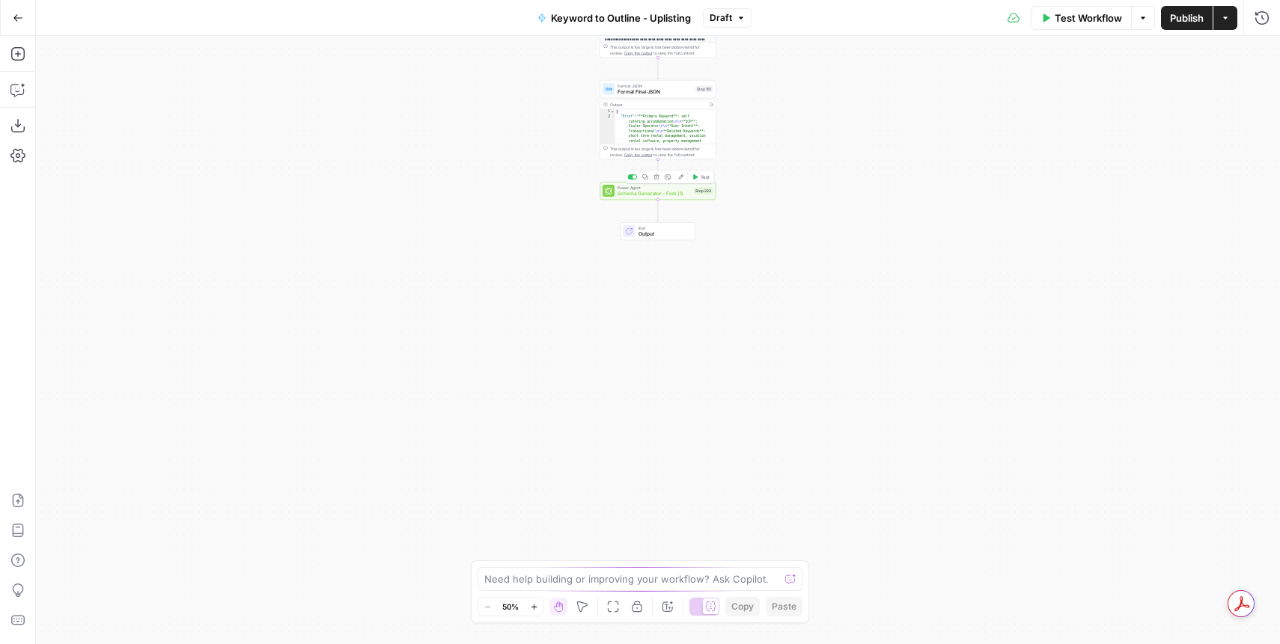
click at [618, 193] on span "Schema Generator - Fork (1)" at bounding box center [654, 193] width 73 height 7
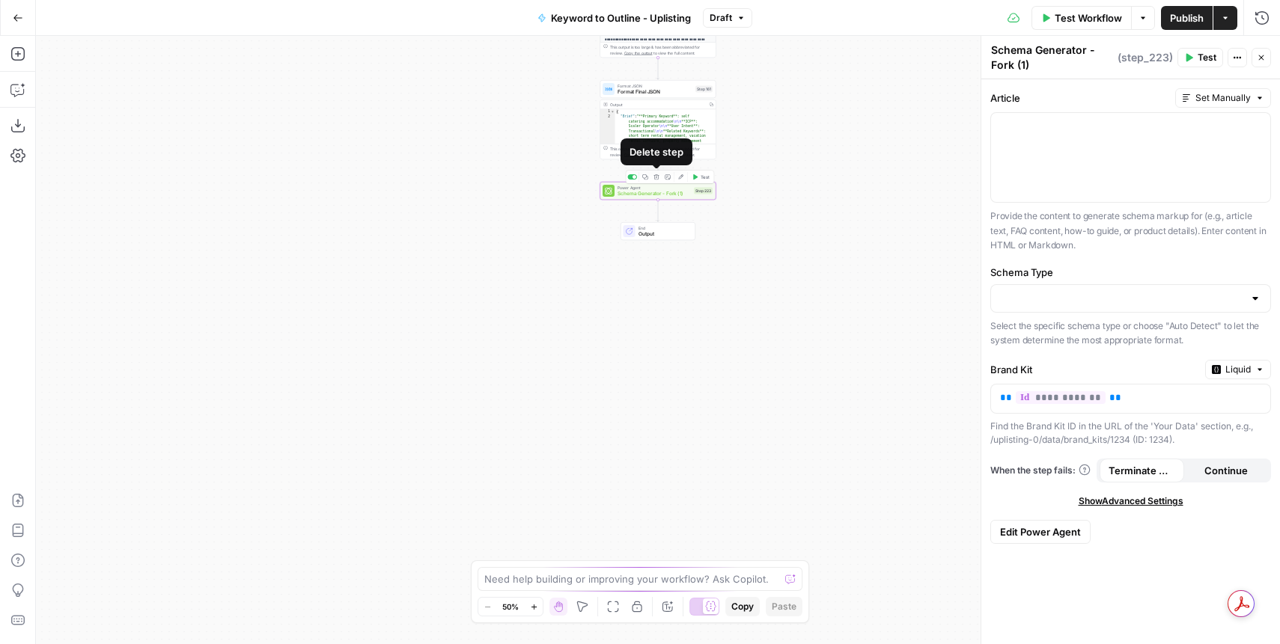
click at [658, 178] on icon "button" at bounding box center [655, 176] width 5 height 5
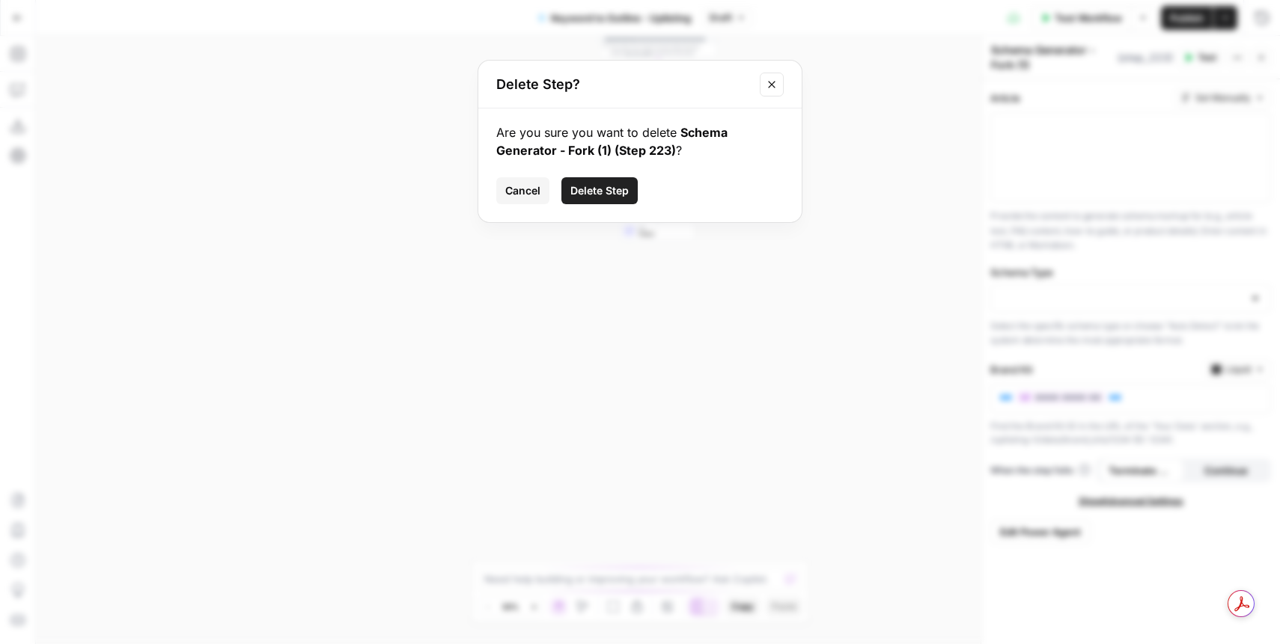
click at [620, 189] on span "Delete Step" at bounding box center [599, 190] width 58 height 15
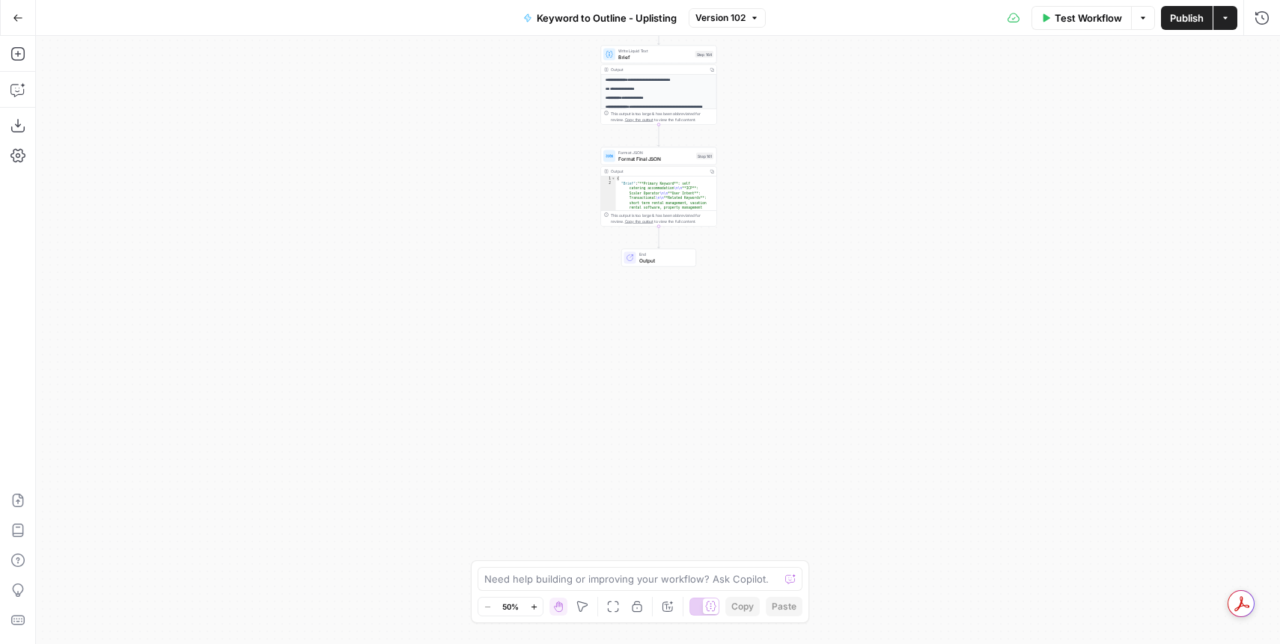
drag, startPoint x: 796, startPoint y: 94, endPoint x: 800, endPoint y: 381, distance: 287.5
click at [800, 381] on div "true false Workflow Set Inputs Inputs Run Code · Python Convert URL to PDF Step…" at bounding box center [658, 340] width 1244 height 609
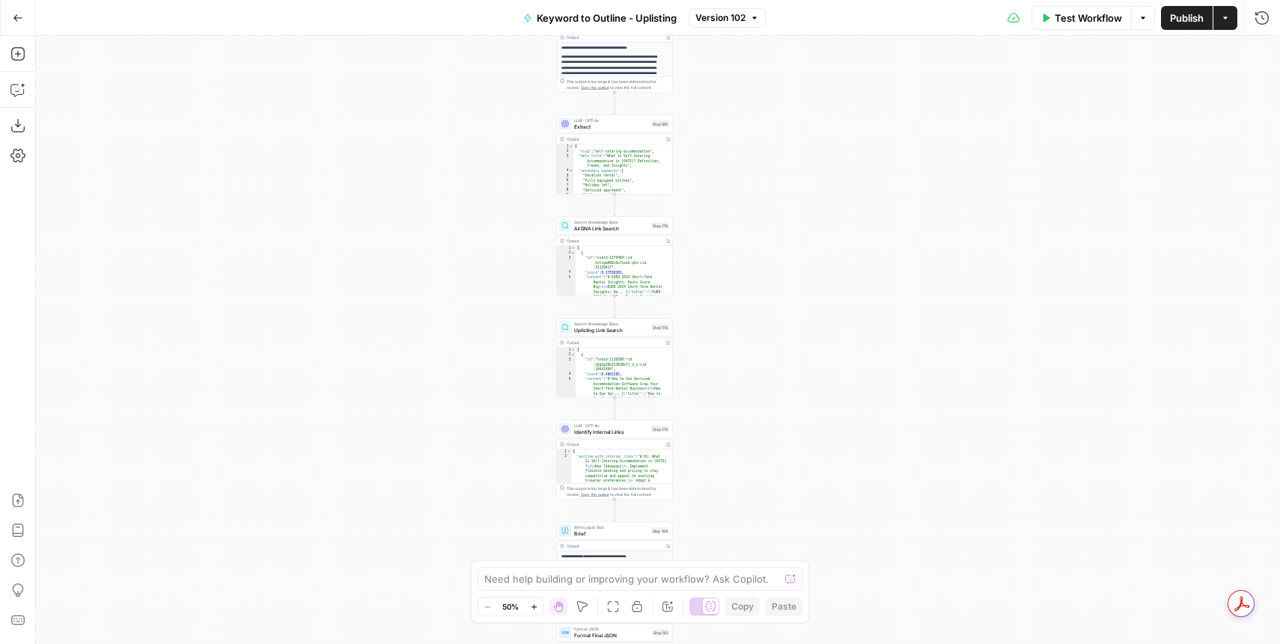
drag, startPoint x: 823, startPoint y: 176, endPoint x: 775, endPoint y: 371, distance: 200.4
click at [775, 371] on div "true false Workflow Set Inputs Inputs Run Code · Python Convert URL to PDF Step…" at bounding box center [658, 340] width 1244 height 609
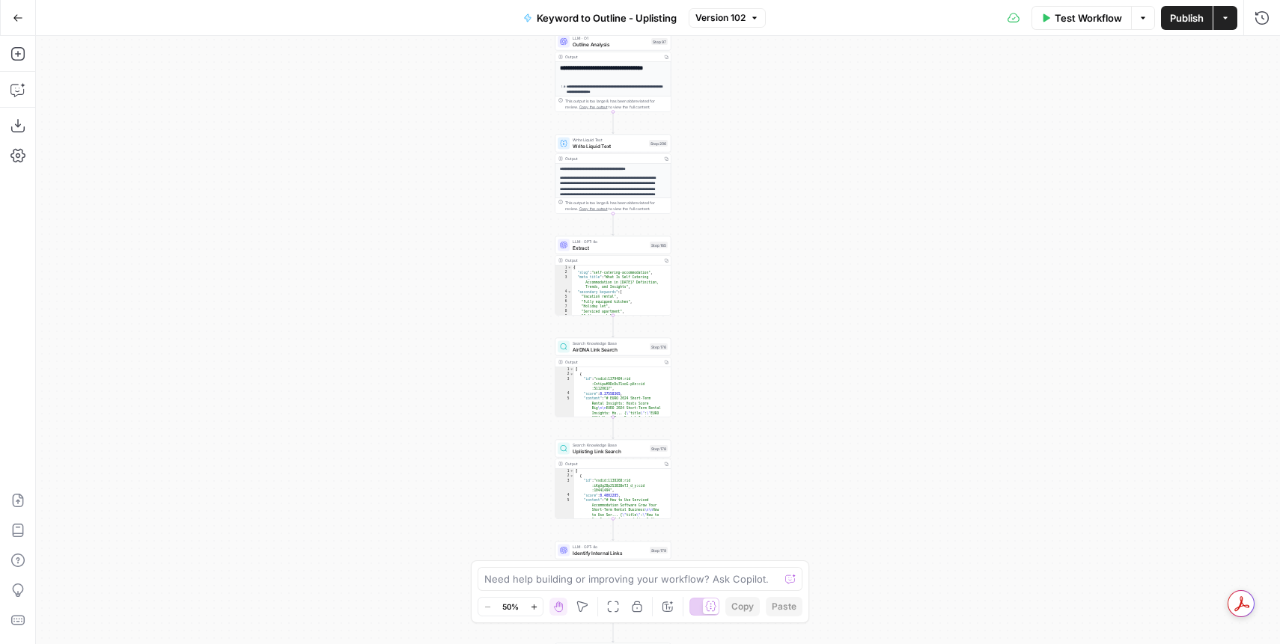
drag, startPoint x: 760, startPoint y: 164, endPoint x: 758, endPoint y: 285, distance: 121.3
click at [758, 285] on div "true false Workflow Set Inputs Inputs Run Code · Python Convert URL to PDF Step…" at bounding box center [658, 340] width 1244 height 609
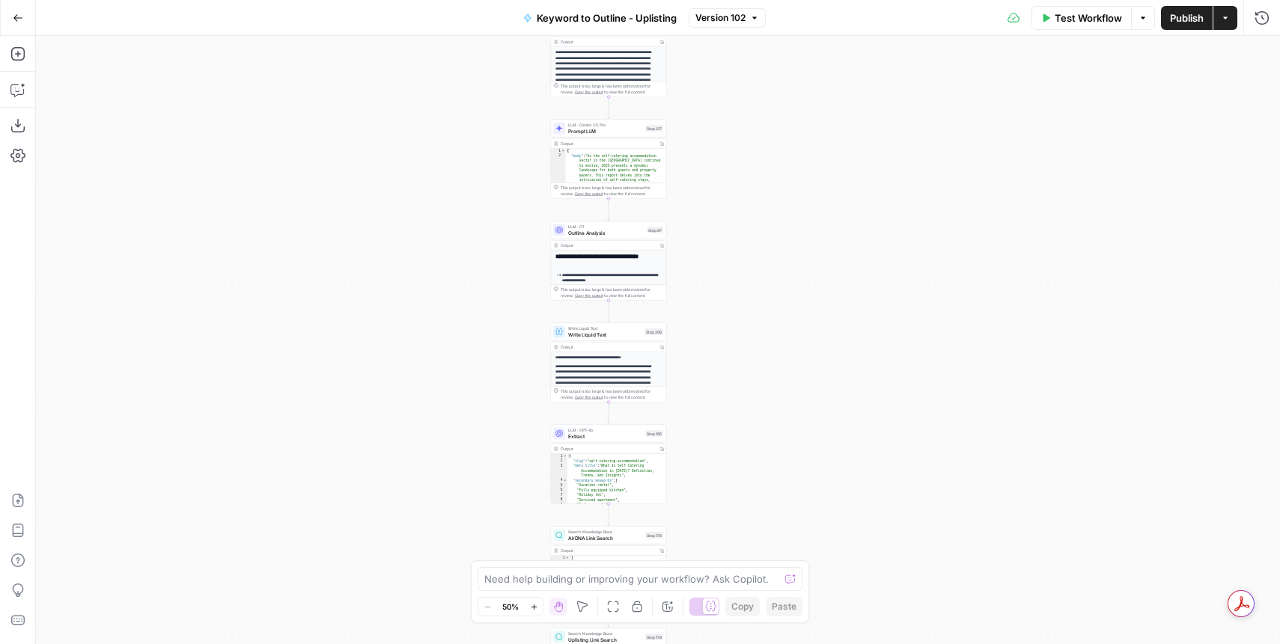
drag, startPoint x: 789, startPoint y: 114, endPoint x: 784, endPoint y: 317, distance: 203.6
click at [784, 317] on div "true false Workflow Set Inputs Inputs Run Code · Python Convert URL to PDF Step…" at bounding box center [658, 340] width 1244 height 609
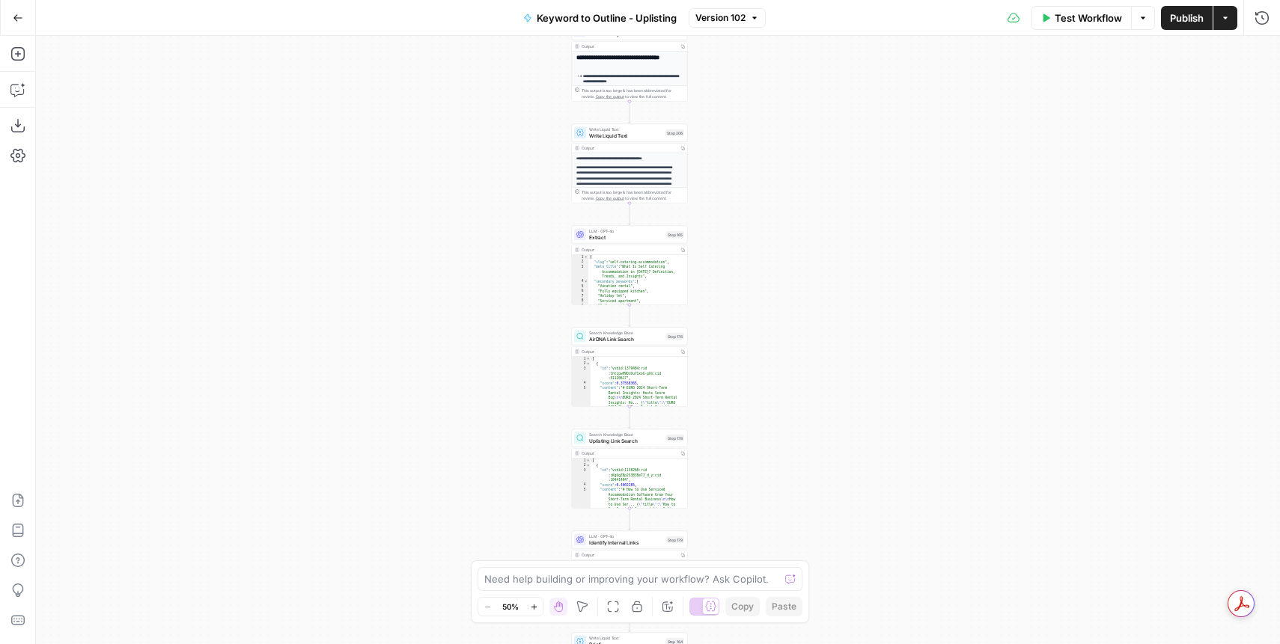
drag, startPoint x: 802, startPoint y: 490, endPoint x: 867, endPoint y: 34, distance: 460.4
click at [868, 28] on div "Go Back Keyword to Outline - Uplisting Version 102 Test Workflow Options Publis…" at bounding box center [640, 322] width 1280 height 644
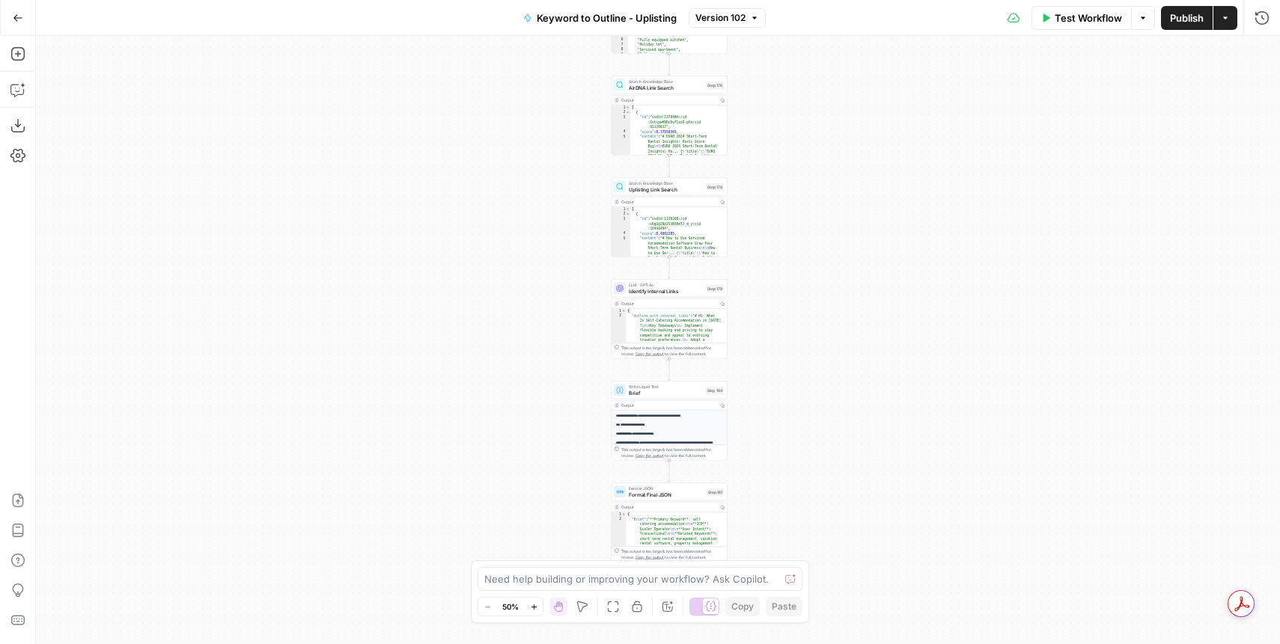
drag, startPoint x: 820, startPoint y: 457, endPoint x: 790, endPoint y: 550, distance: 97.3
click at [796, 551] on div "true false Workflow Set Inputs Inputs Run Code · Python Convert URL to PDF Step…" at bounding box center [658, 340] width 1244 height 609
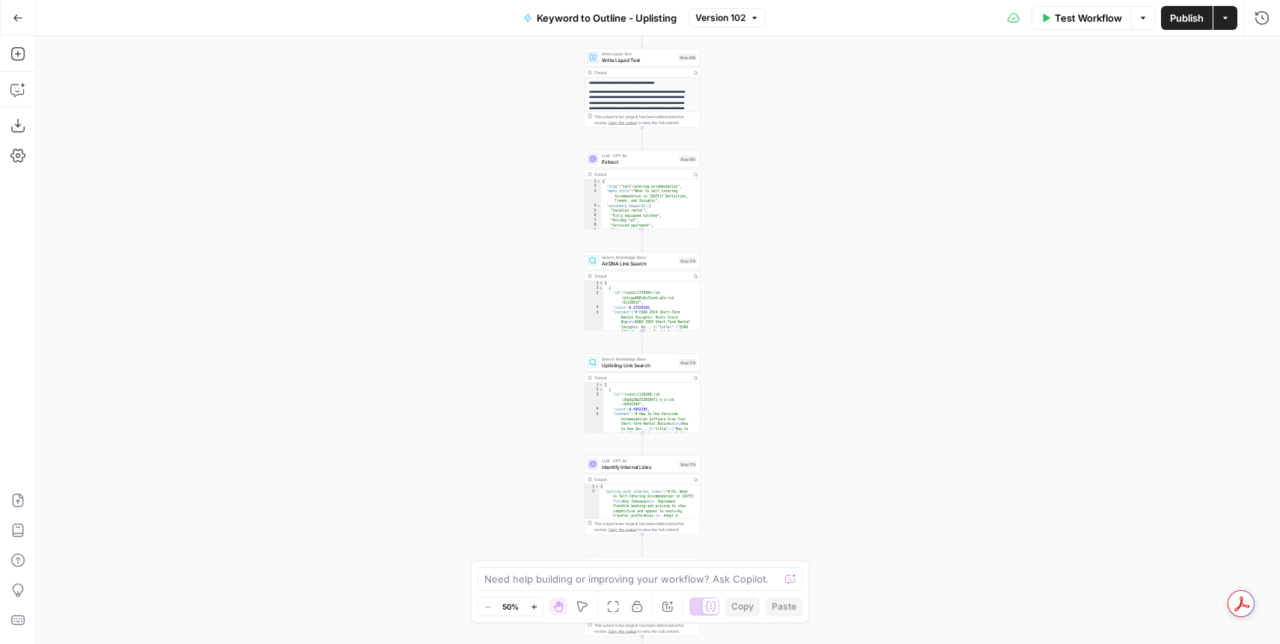
drag, startPoint x: 842, startPoint y: 78, endPoint x: 799, endPoint y: 359, distance: 284.0
click at [799, 359] on div "true false Workflow Set Inputs Inputs Run Code · Python Convert URL to PDF Step…" at bounding box center [658, 340] width 1244 height 609
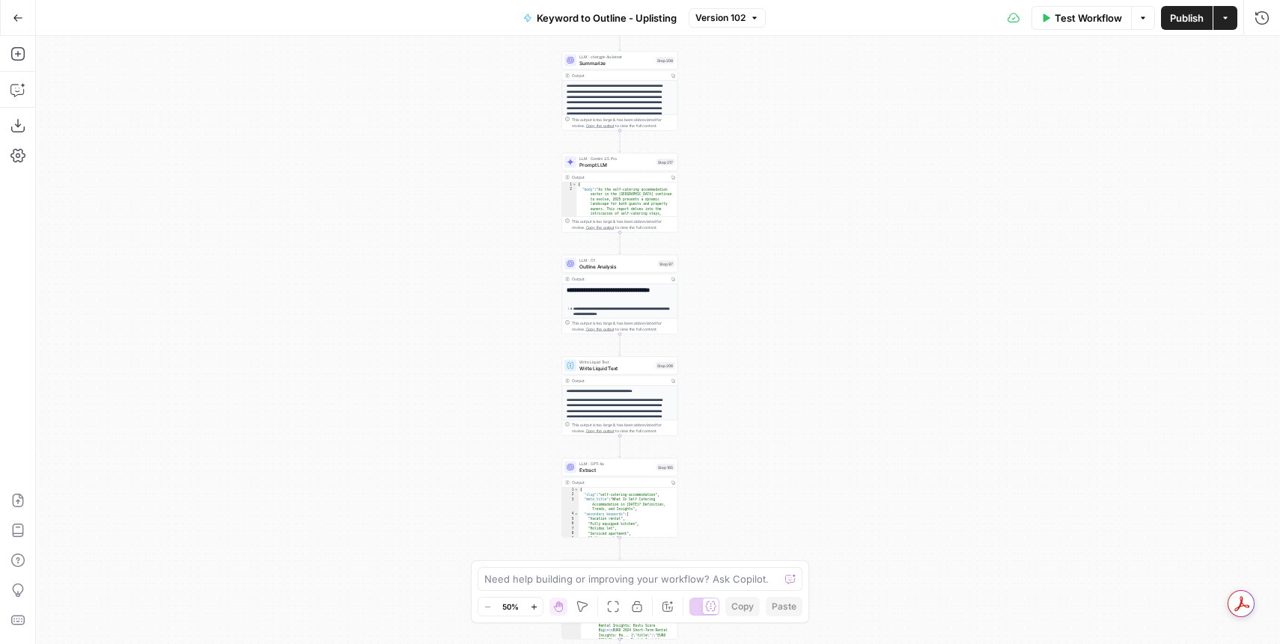
drag, startPoint x: 772, startPoint y: 181, endPoint x: 779, endPoint y: 263, distance: 82.7
click at [779, 263] on div "true false Workflow Set Inputs Inputs Run Code · Python Convert URL to PDF Step…" at bounding box center [658, 340] width 1244 height 609
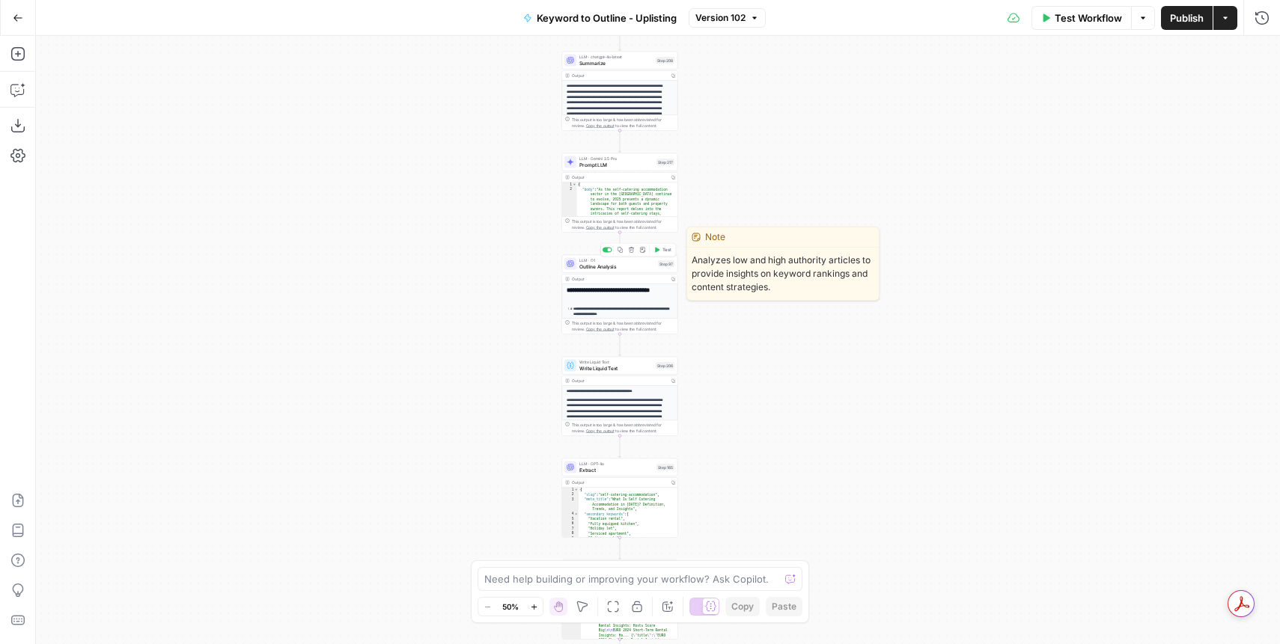
click at [611, 260] on span "LLM · O1" at bounding box center [617, 260] width 76 height 6
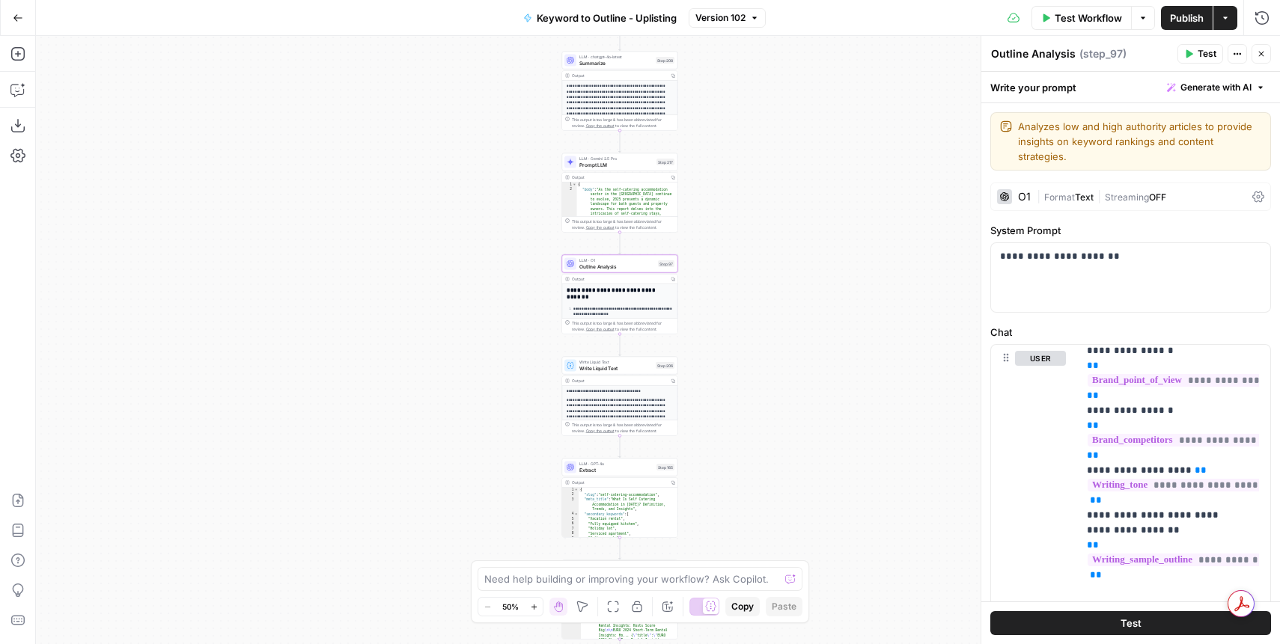
scroll to position [547, 0]
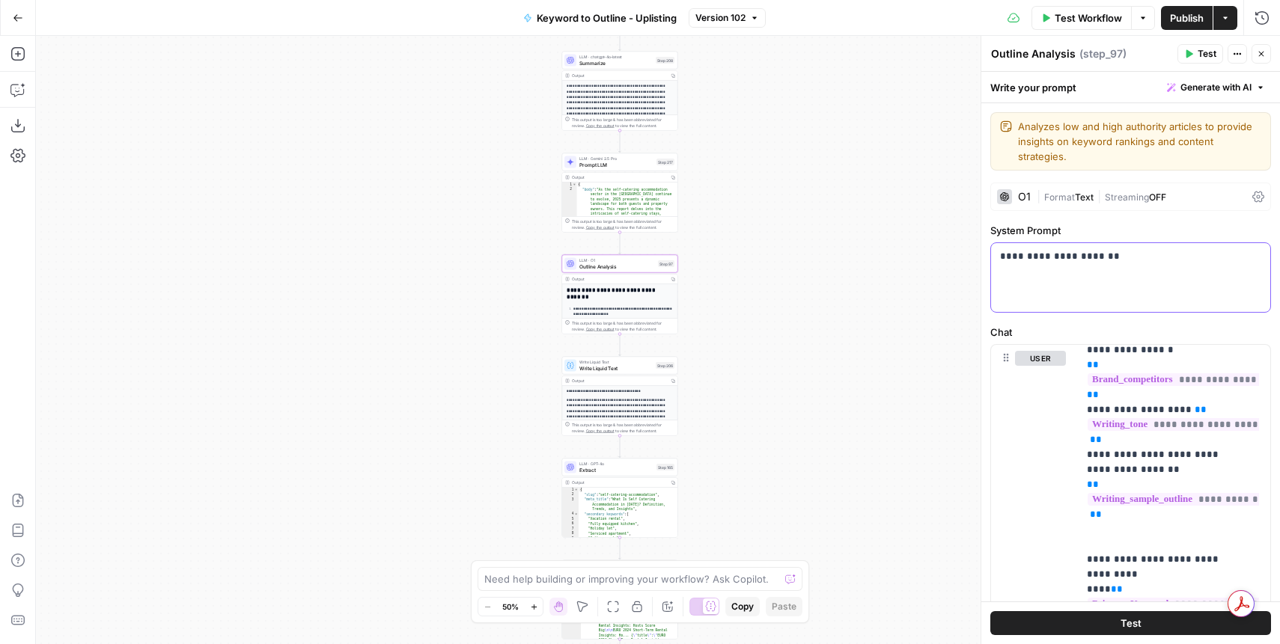
click at [1174, 260] on p "**********" at bounding box center [1125, 256] width 250 height 15
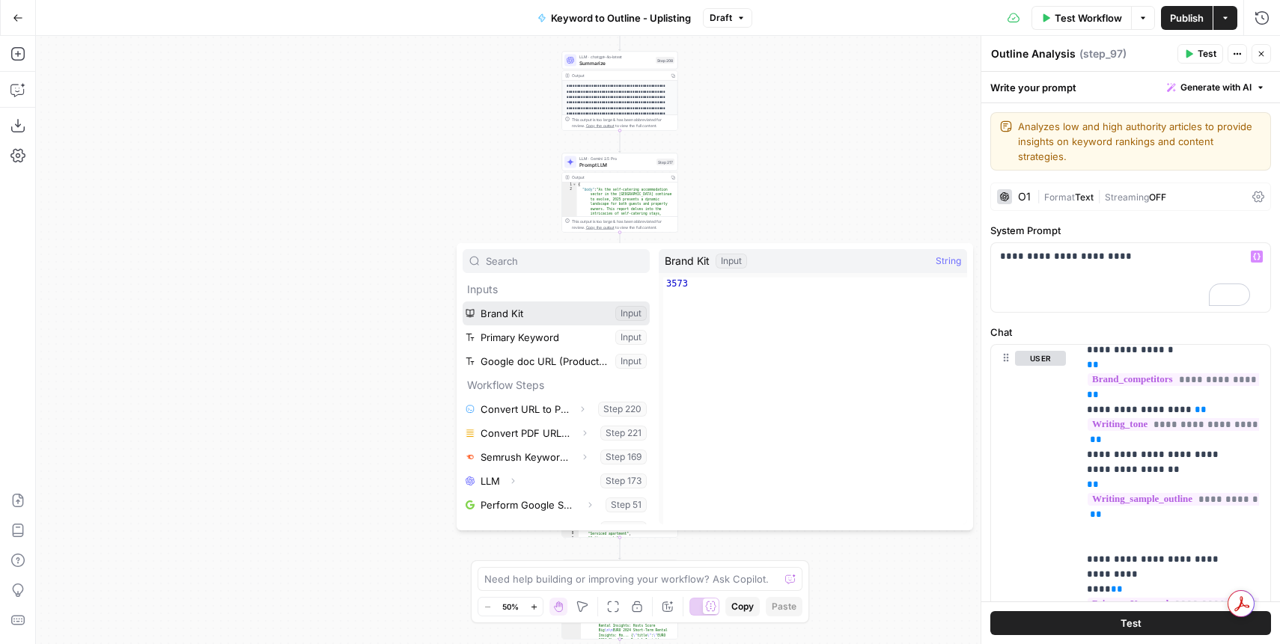
click at [528, 313] on button "Select variable Brand Kit" at bounding box center [556, 314] width 187 height 24
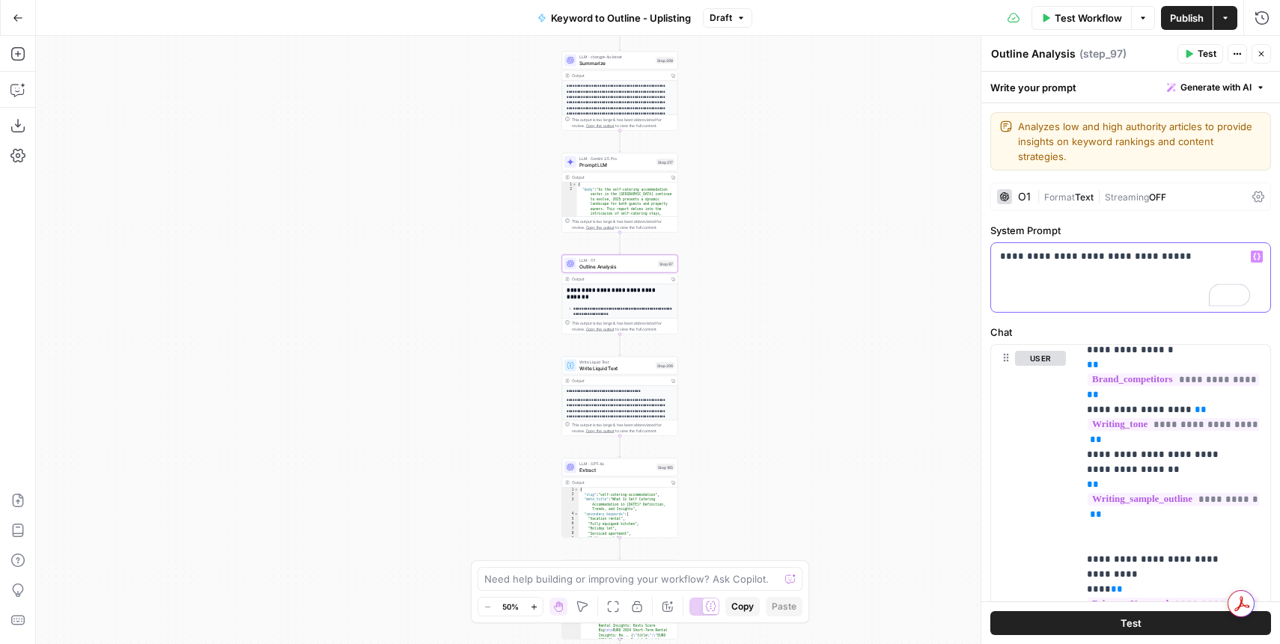
drag, startPoint x: 1182, startPoint y: 255, endPoint x: 1111, endPoint y: 257, distance: 71.1
click at [1111, 257] on p "**********" at bounding box center [1125, 256] width 250 height 15
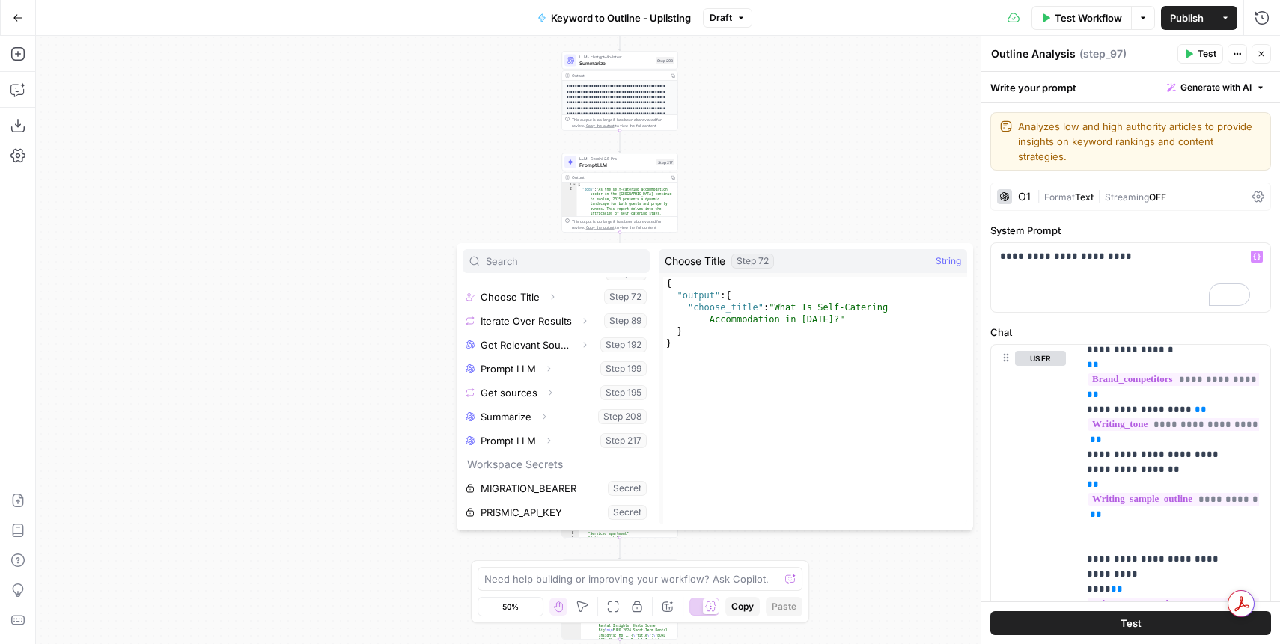
scroll to position [0, 0]
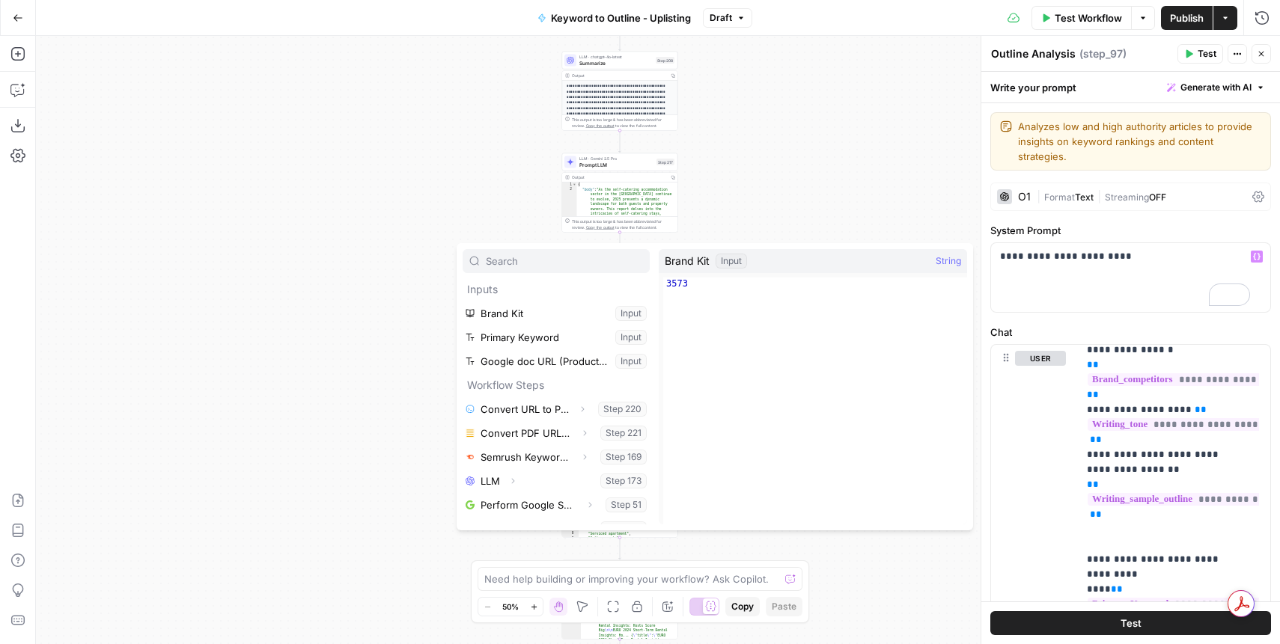
type textarea "****"
click at [696, 286] on div "3573" at bounding box center [815, 413] width 304 height 271
click at [1156, 257] on p "**********" at bounding box center [1125, 256] width 250 height 15
